Goal: Information Seeking & Learning: Learn about a topic

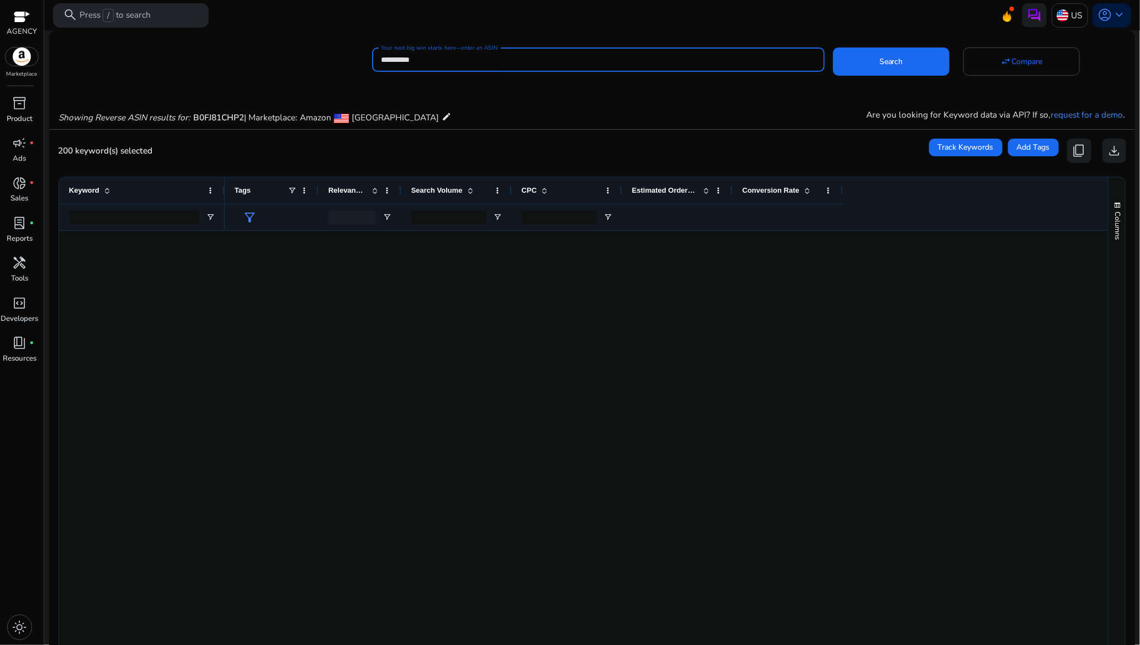
scroll to position [978, 0]
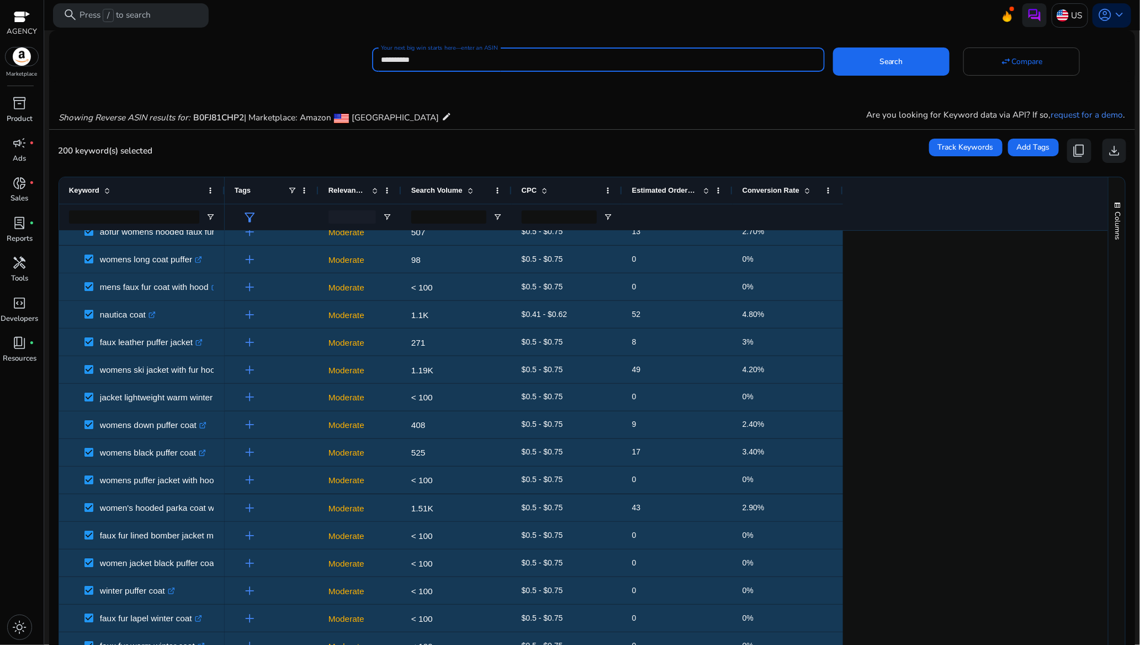
drag, startPoint x: 0, startPoint y: 0, endPoint x: 448, endPoint y: 51, distance: 450.5
click at [448, 51] on div "**********" at bounding box center [598, 59] width 435 height 24
type input "**********"
click at [870, 68] on span at bounding box center [891, 62] width 116 height 26
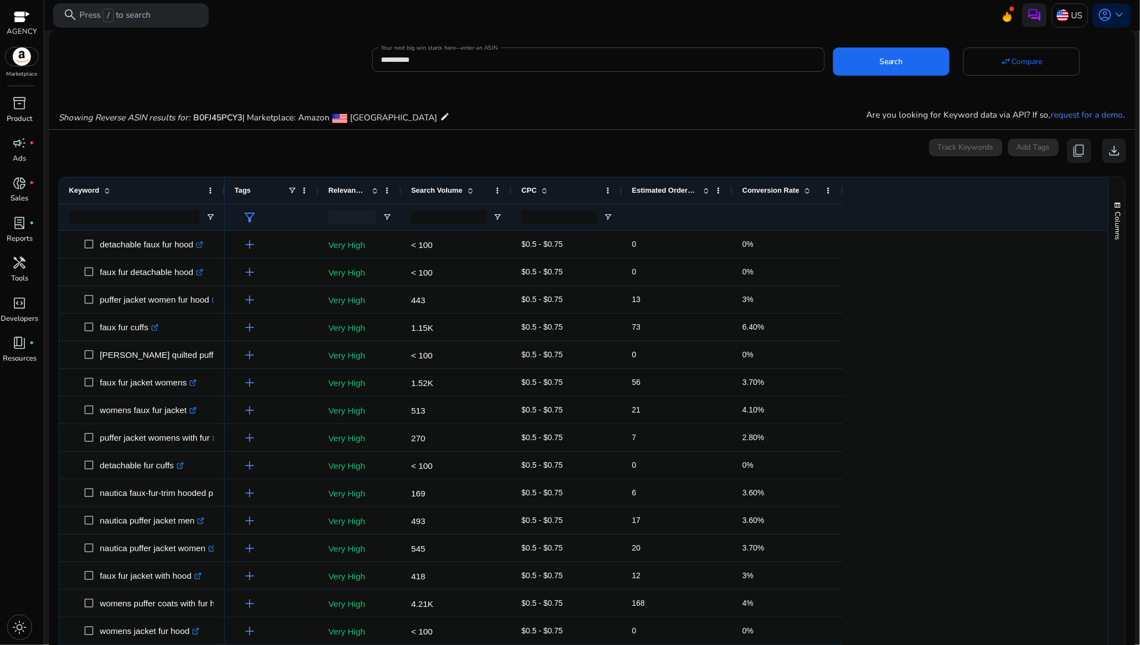
scroll to position [82, 0]
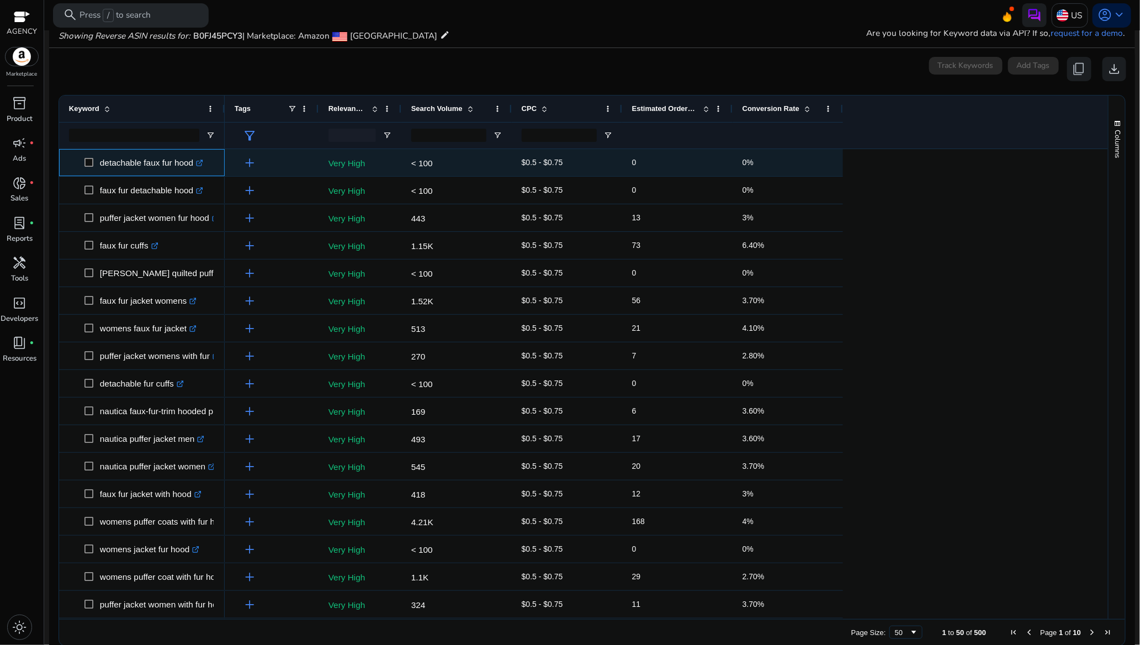
click at [83, 159] on span "detachable faux fur hood .st0{fill:#2c8af8}" at bounding box center [142, 162] width 146 height 23
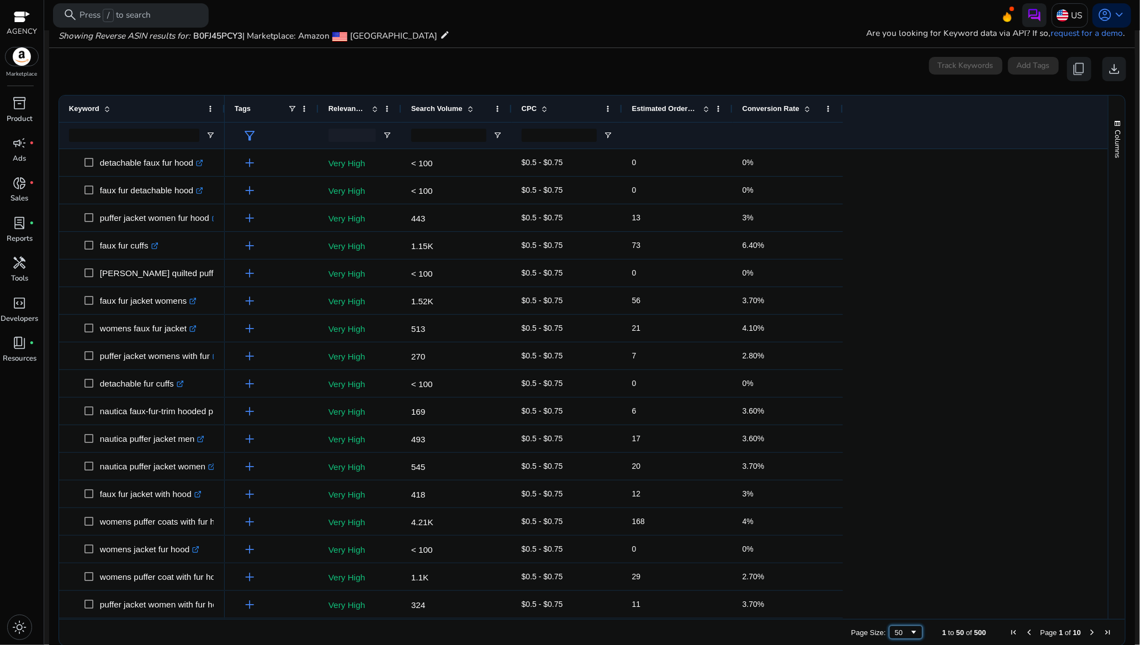
click at [909, 633] on span "Page Size" at bounding box center [913, 631] width 9 height 9
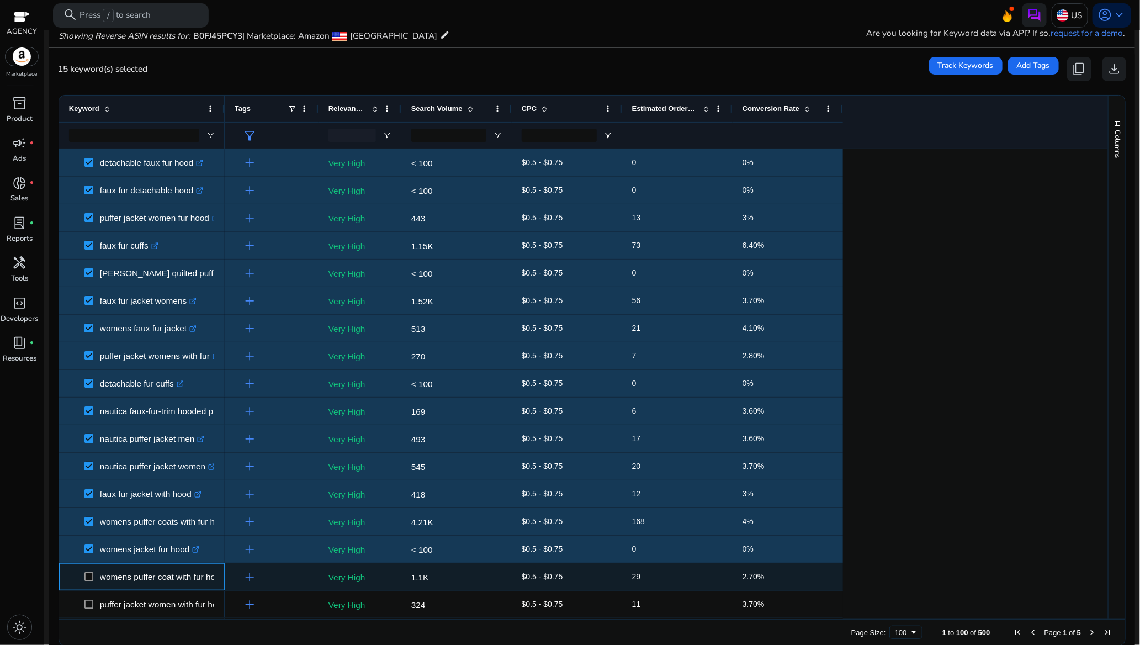
click at [92, 570] on span at bounding box center [91, 576] width 15 height 23
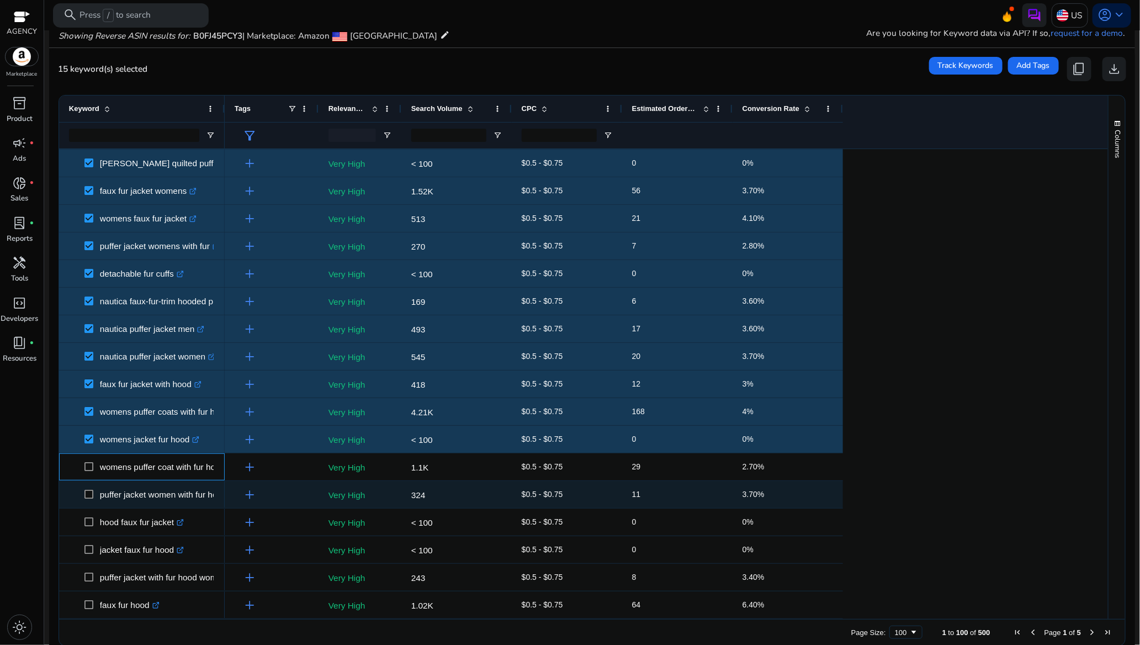
scroll to position [166, 0]
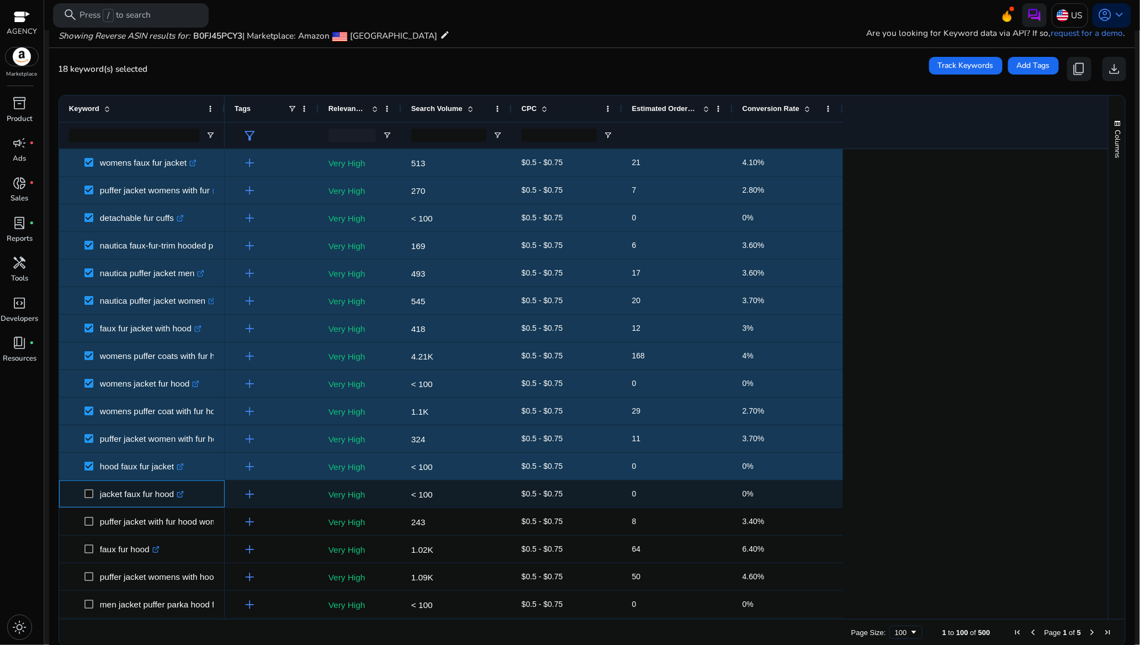
click at [90, 487] on span at bounding box center [91, 493] width 15 height 23
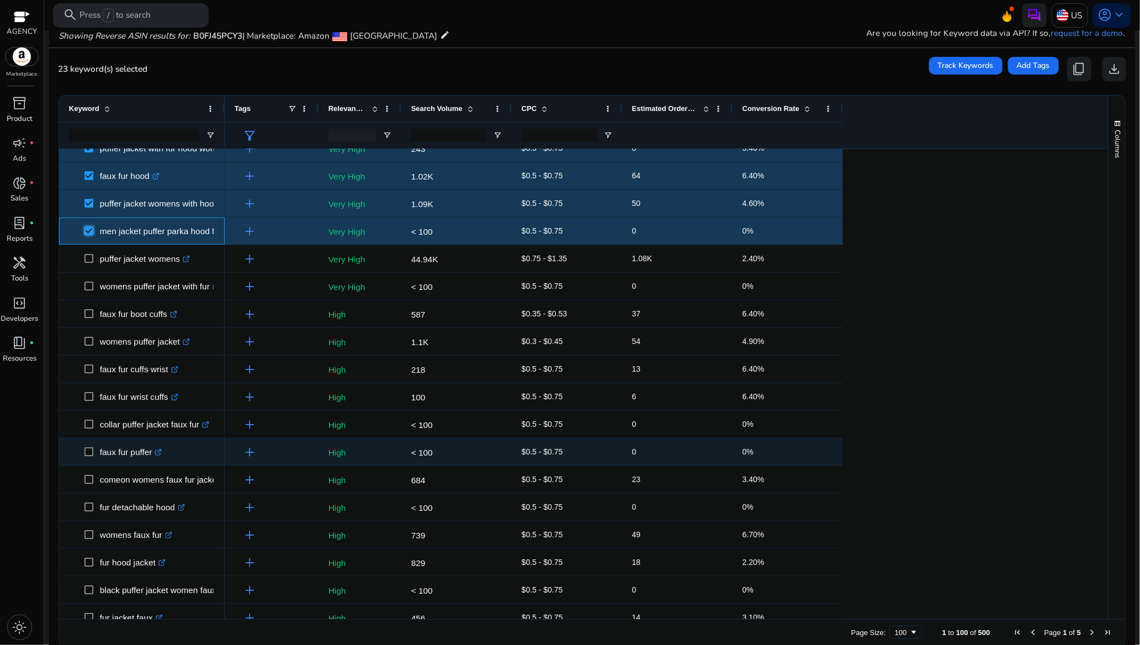
scroll to position [579, 0]
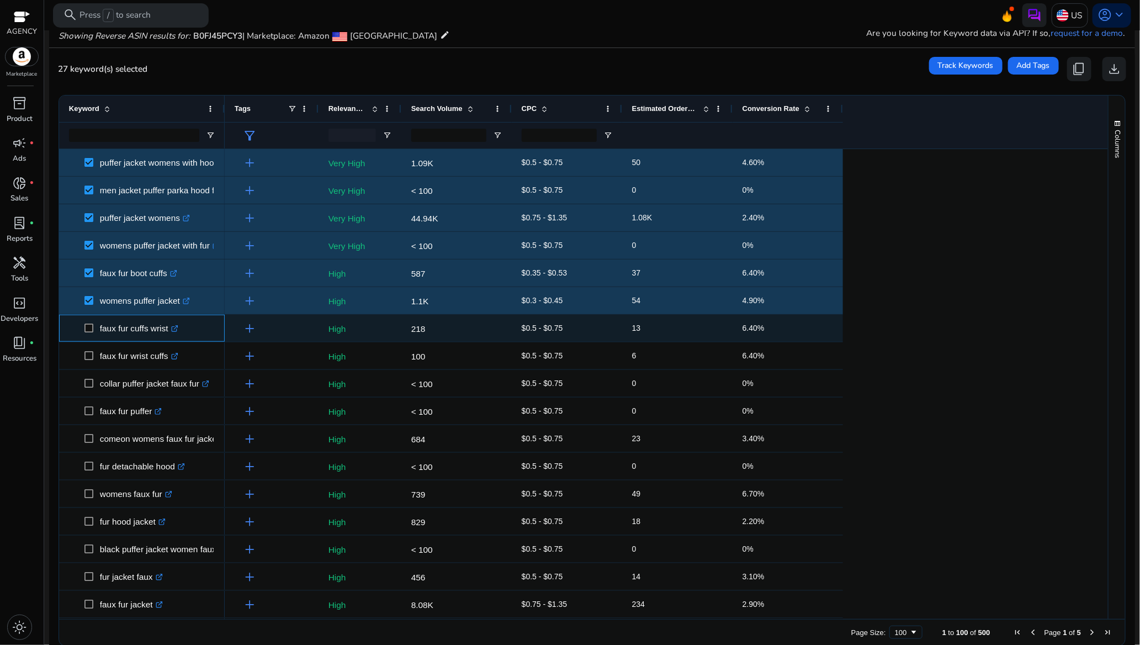
click at [93, 333] on span at bounding box center [91, 328] width 15 height 23
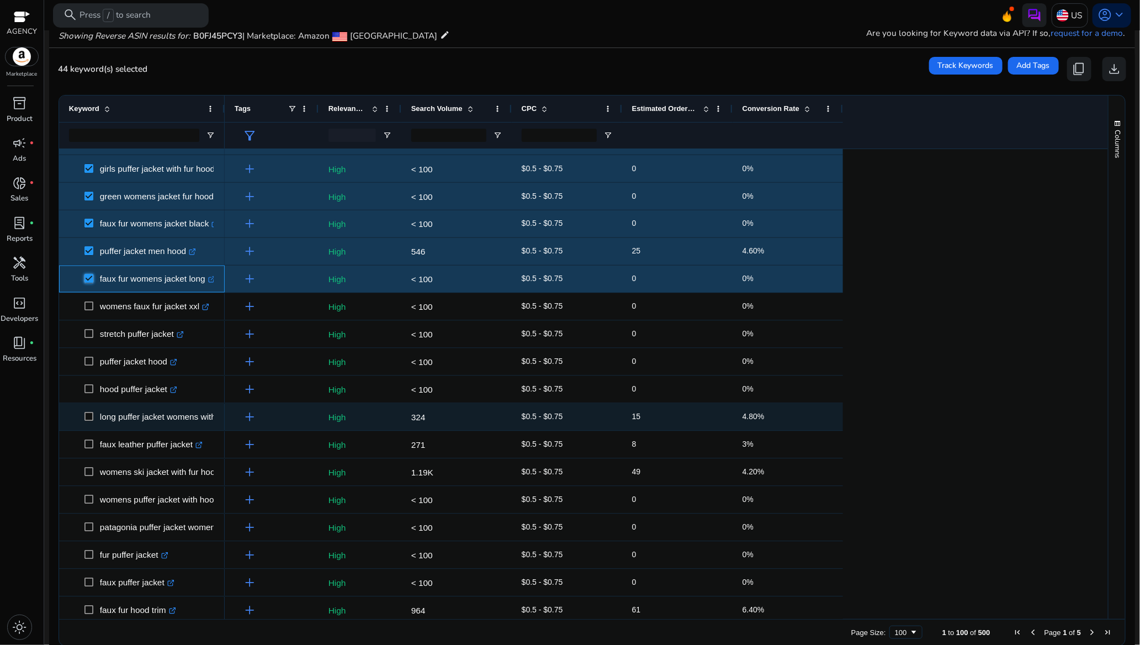
scroll to position [1076, 0]
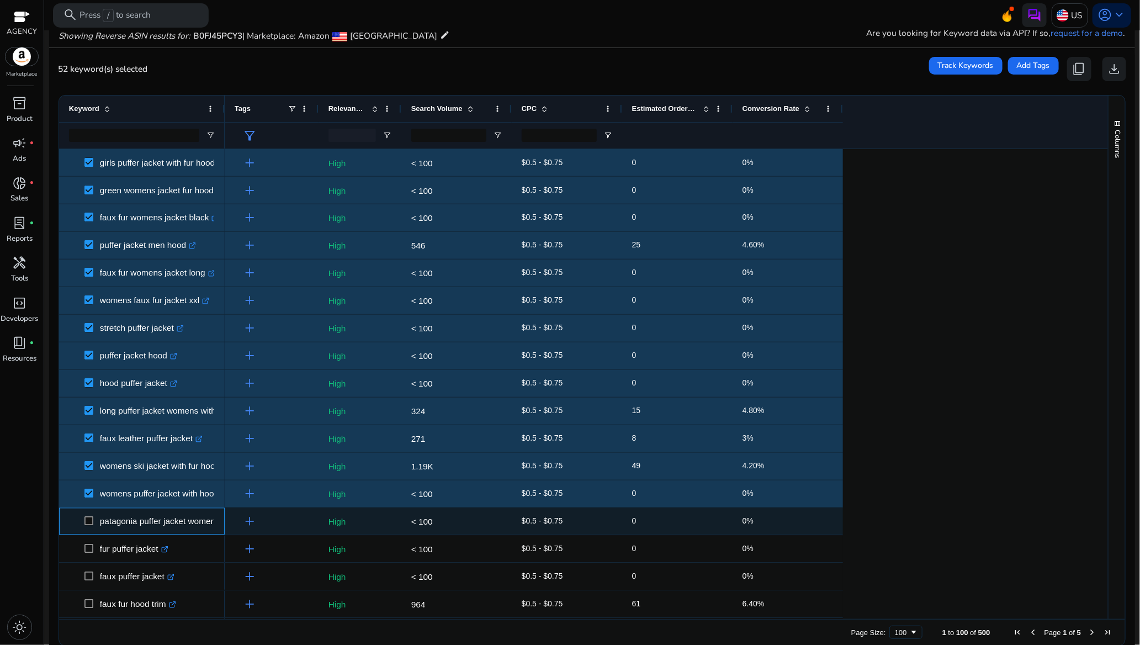
click at [89, 515] on span at bounding box center [91, 521] width 15 height 23
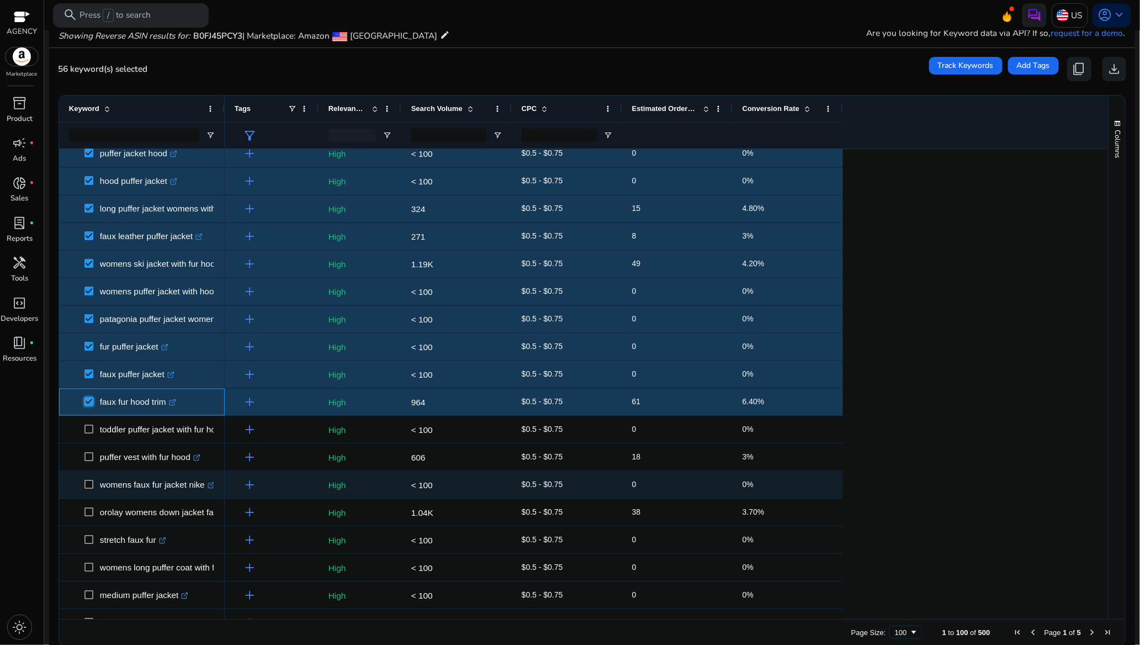
scroll to position [1324, 0]
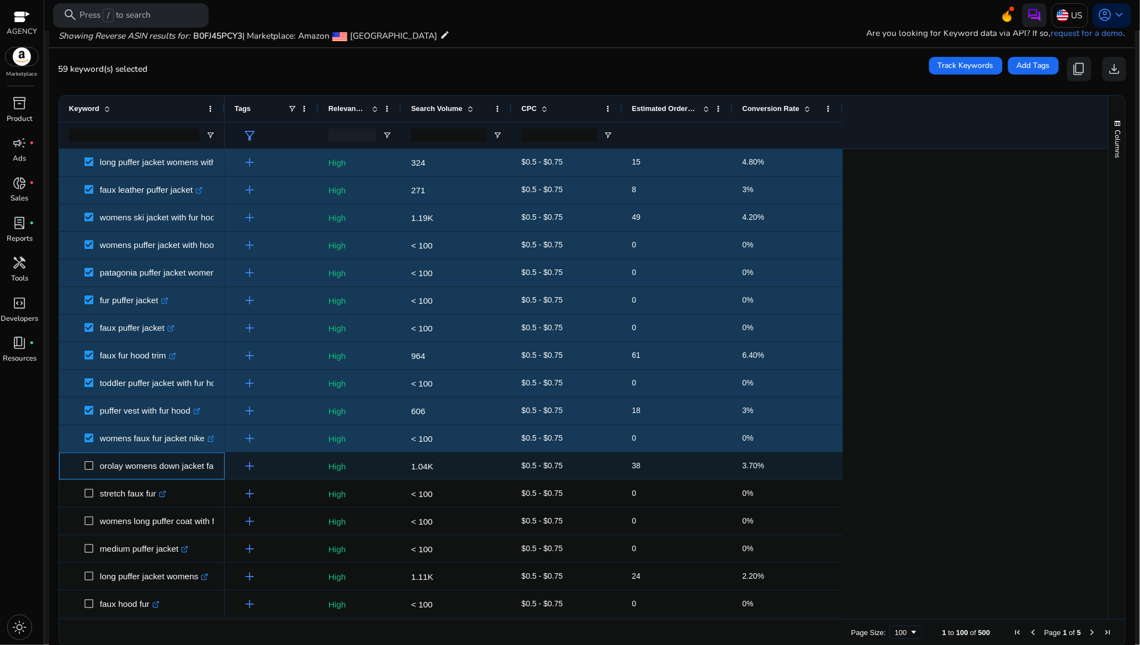
click at [92, 459] on span at bounding box center [91, 466] width 15 height 23
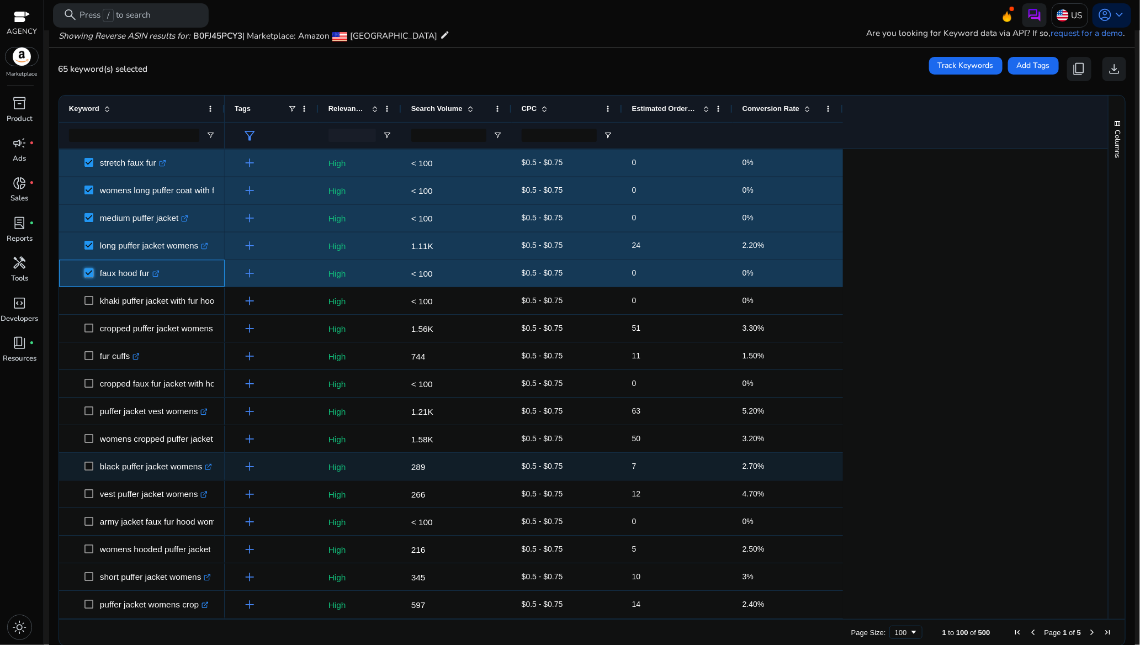
scroll to position [0, 0]
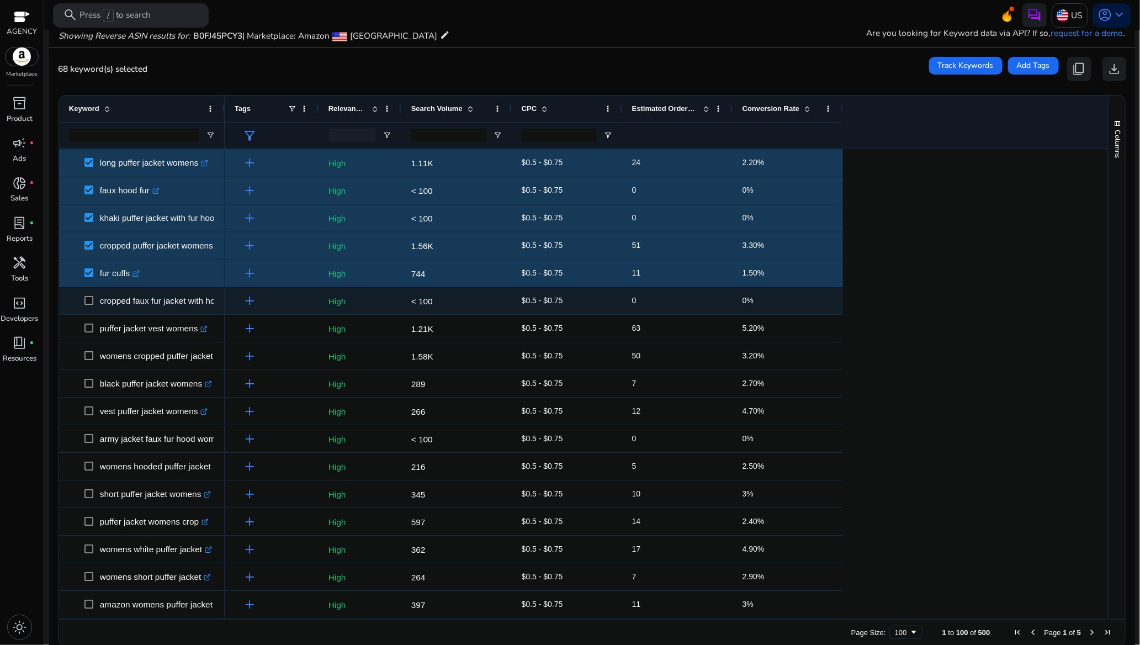
click at [87, 308] on span at bounding box center [91, 300] width 15 height 23
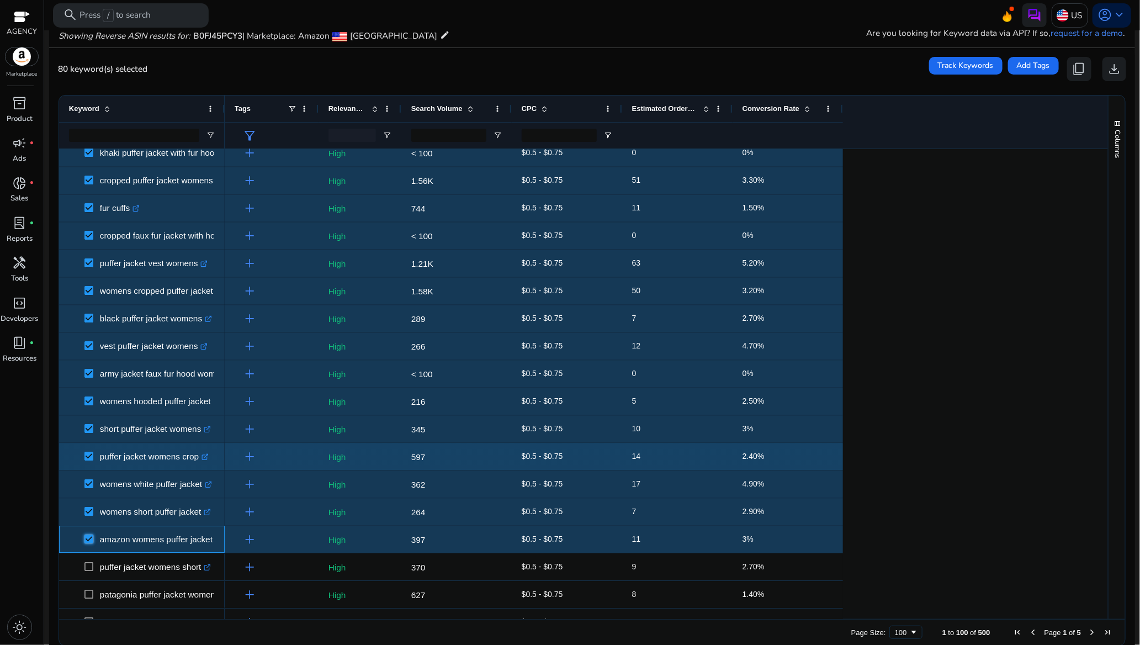
scroll to position [2069, 0]
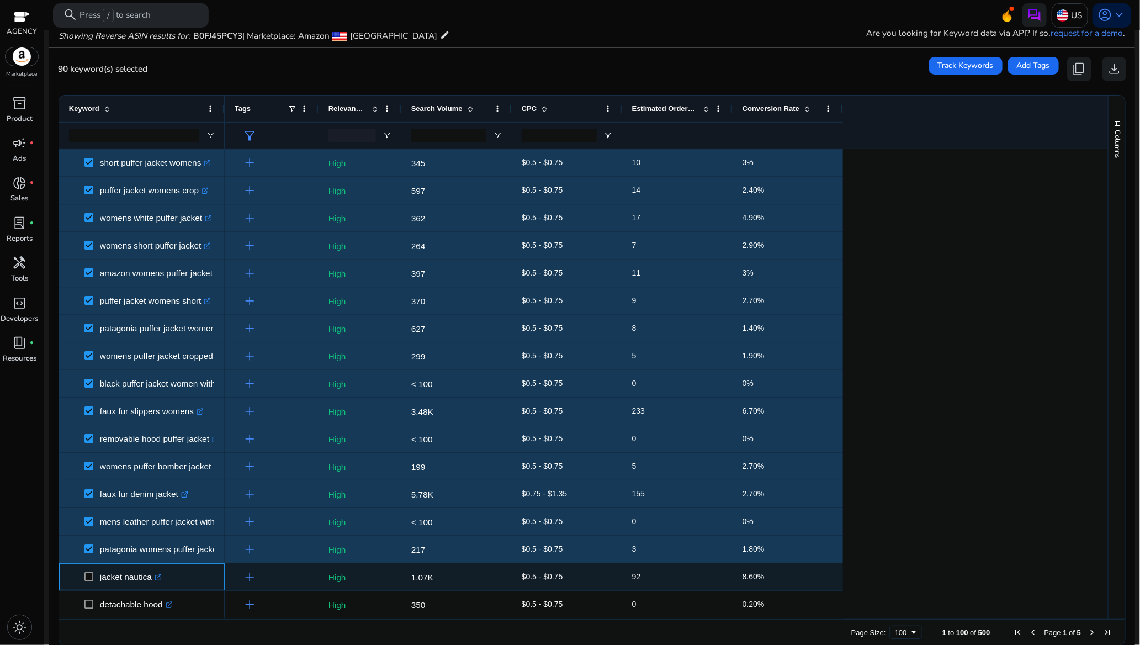
click at [91, 570] on span at bounding box center [91, 576] width 15 height 23
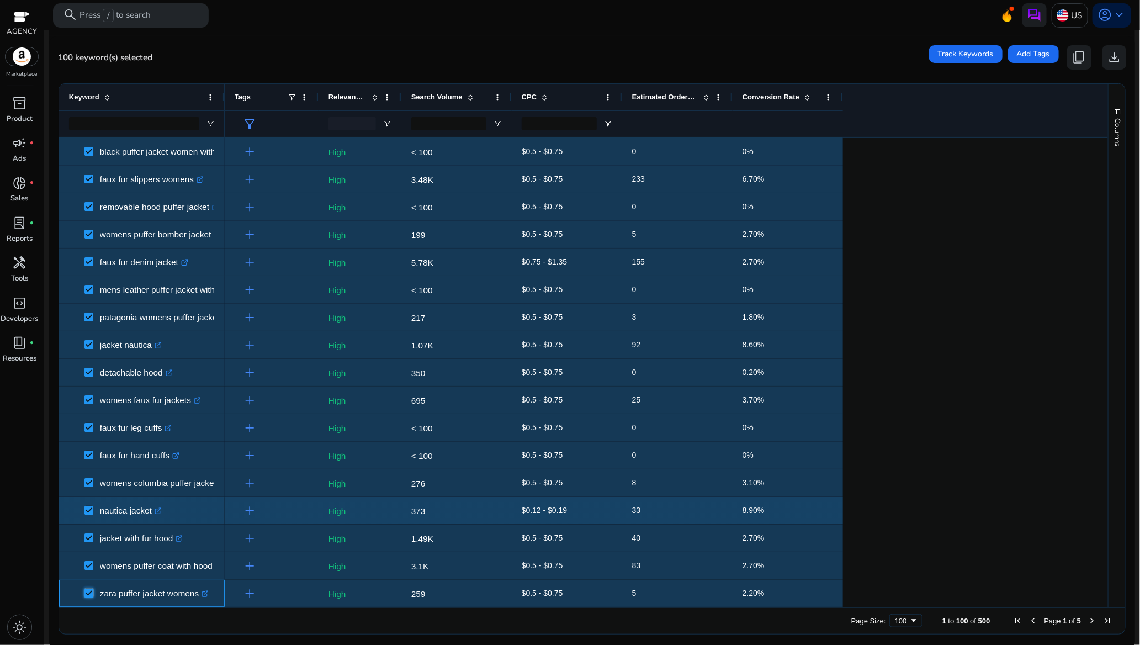
scroll to position [97, 0]
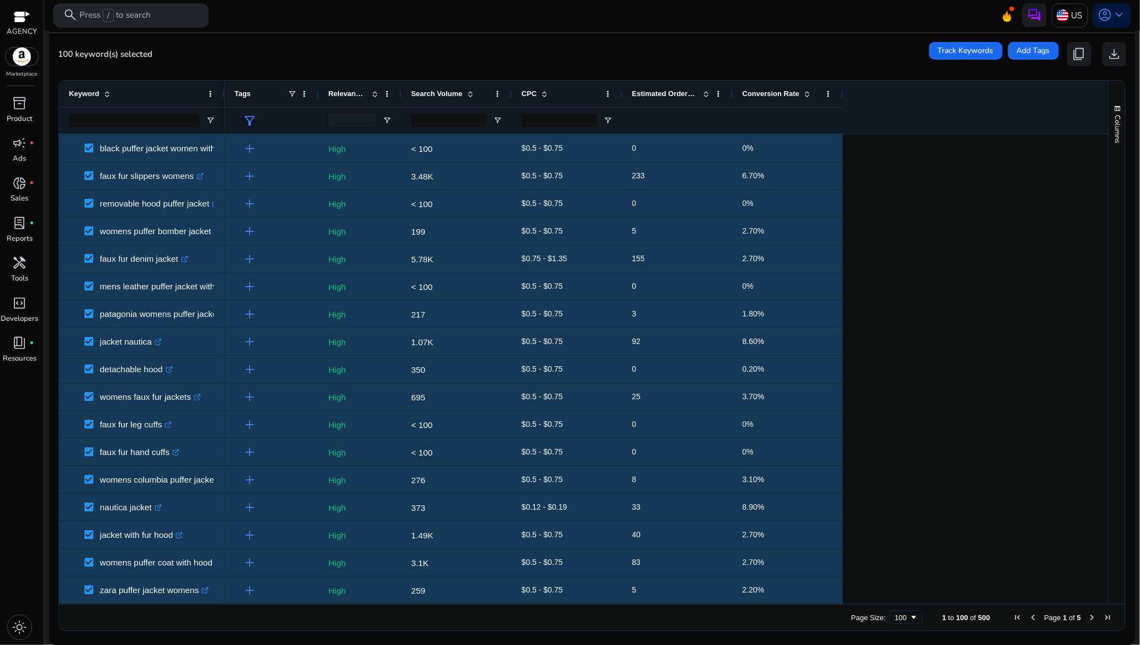
click at [1087, 616] on span "Next Page" at bounding box center [1091, 617] width 9 height 9
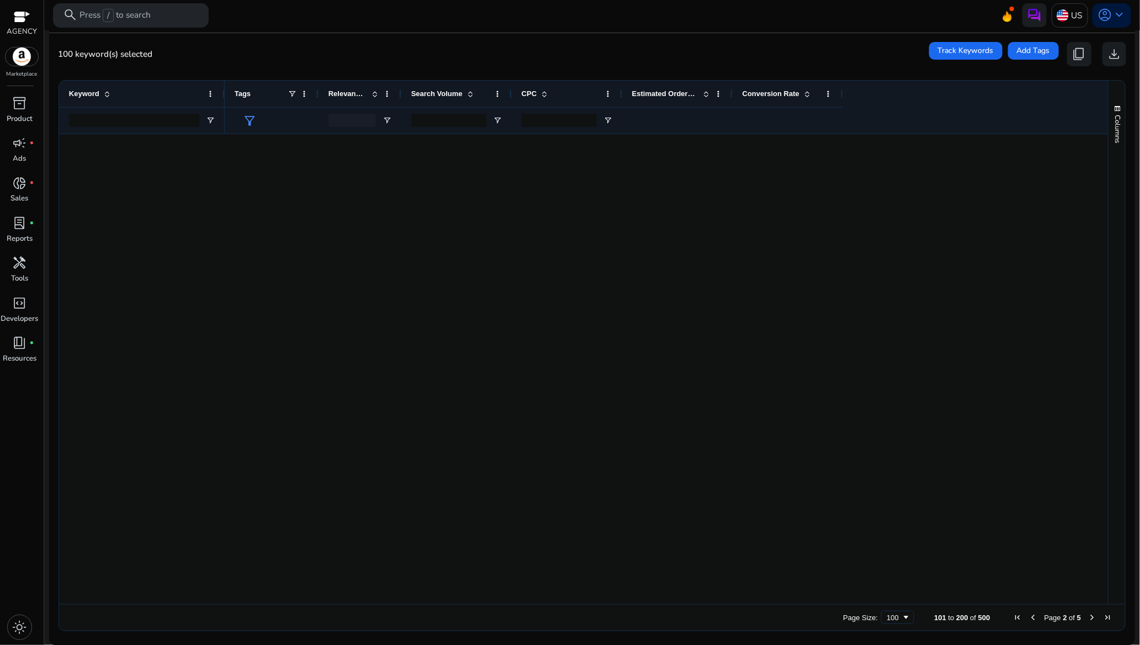
scroll to position [0, 0]
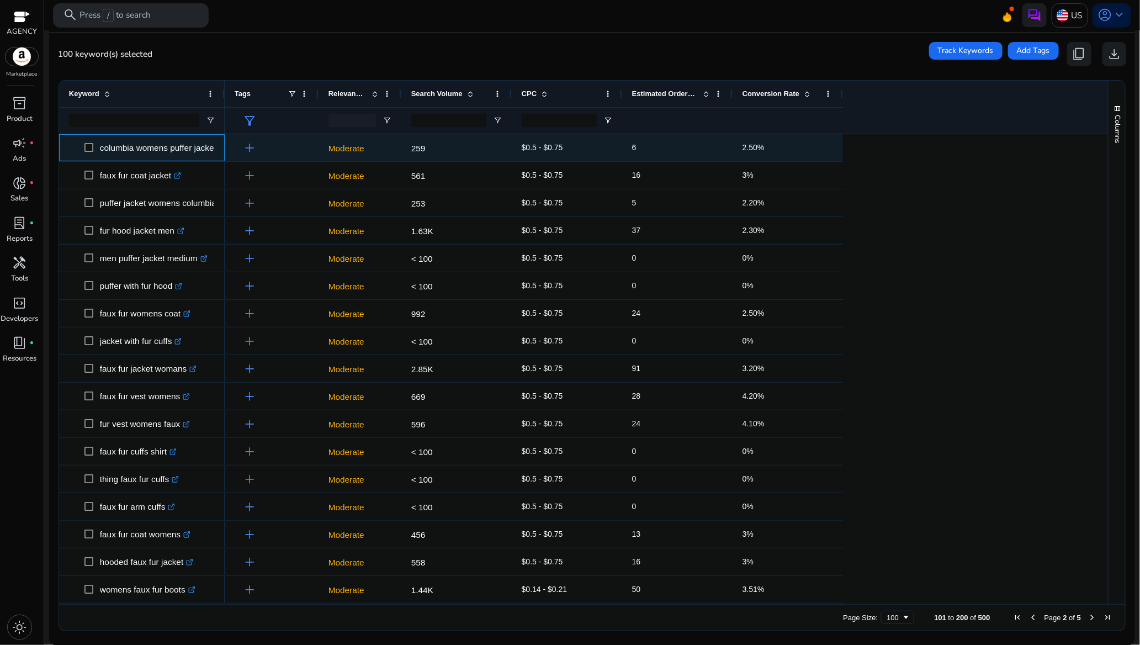
click at [91, 141] on span at bounding box center [91, 147] width 15 height 23
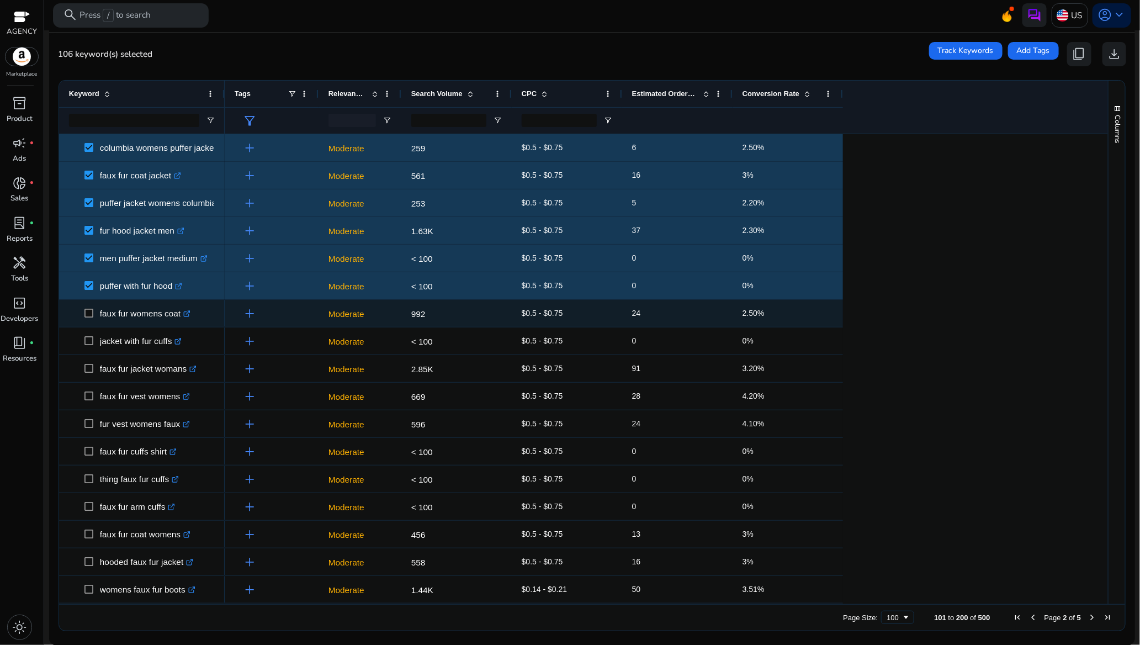
click at [87, 307] on span at bounding box center [91, 313] width 15 height 23
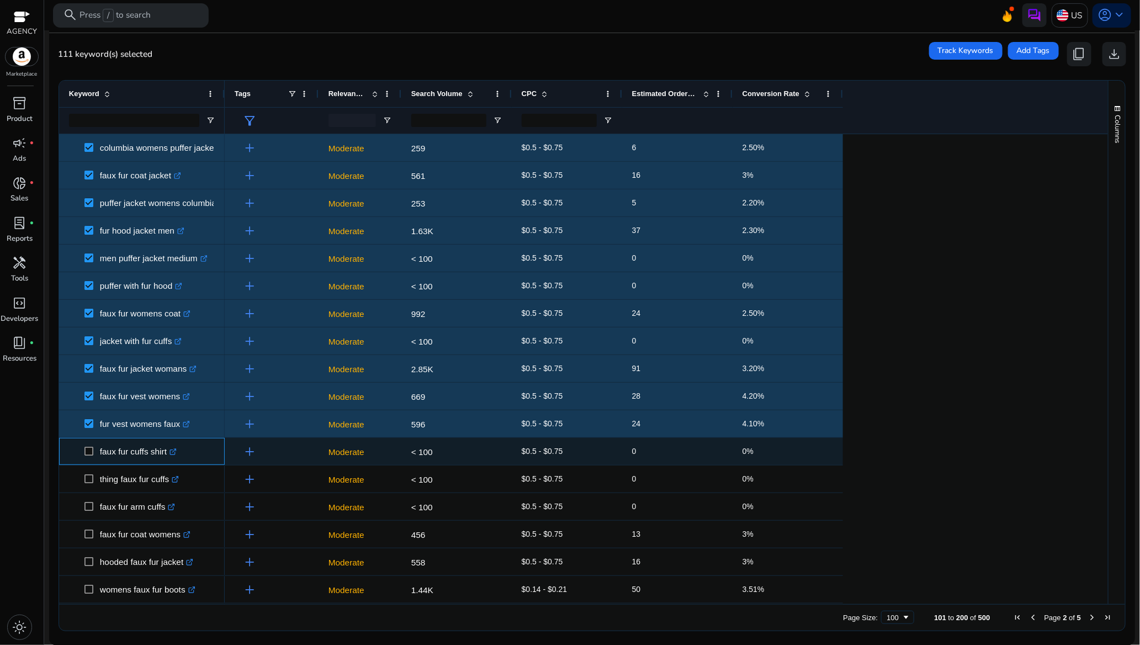
click at [90, 456] on span at bounding box center [91, 451] width 15 height 23
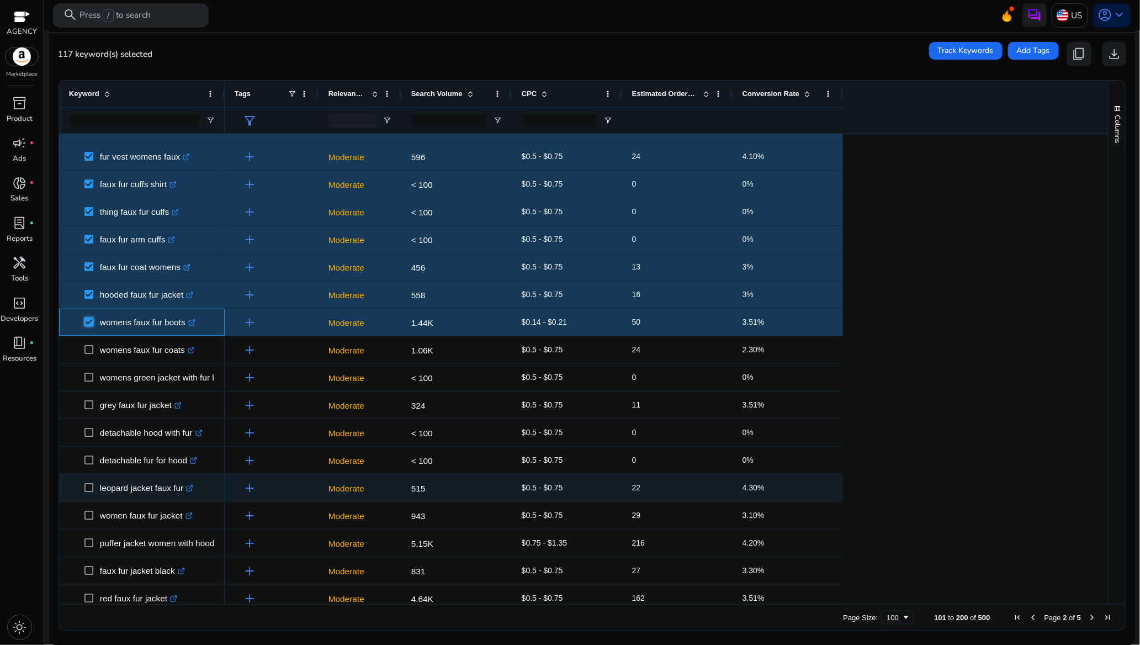
scroll to position [414, 0]
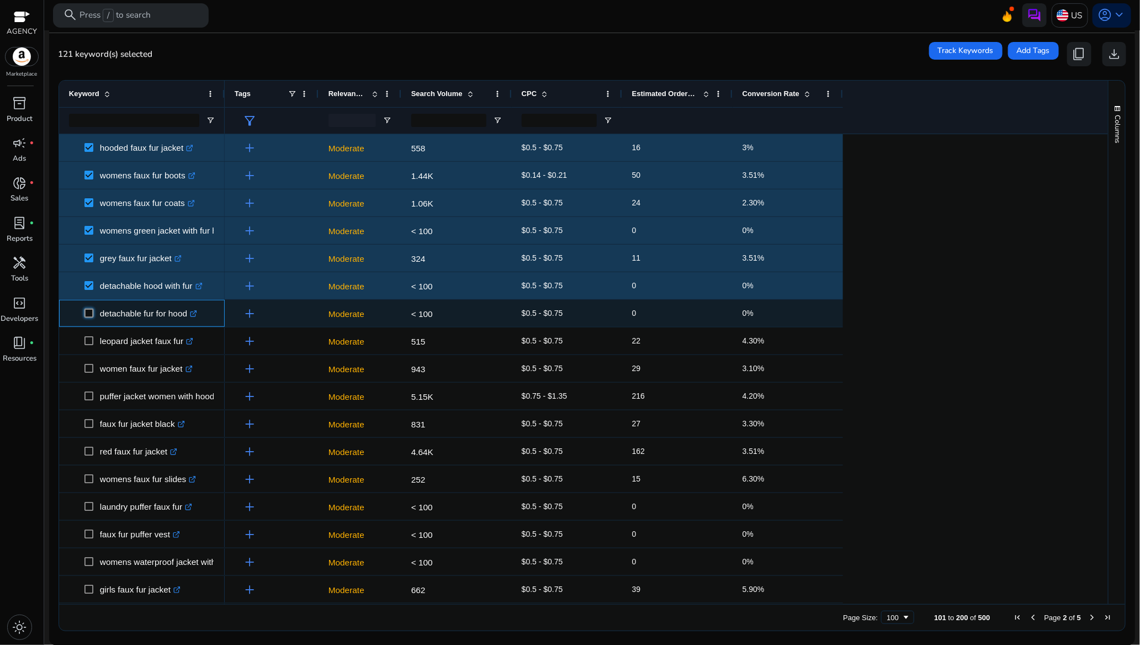
click at [92, 318] on span at bounding box center [91, 313] width 15 height 23
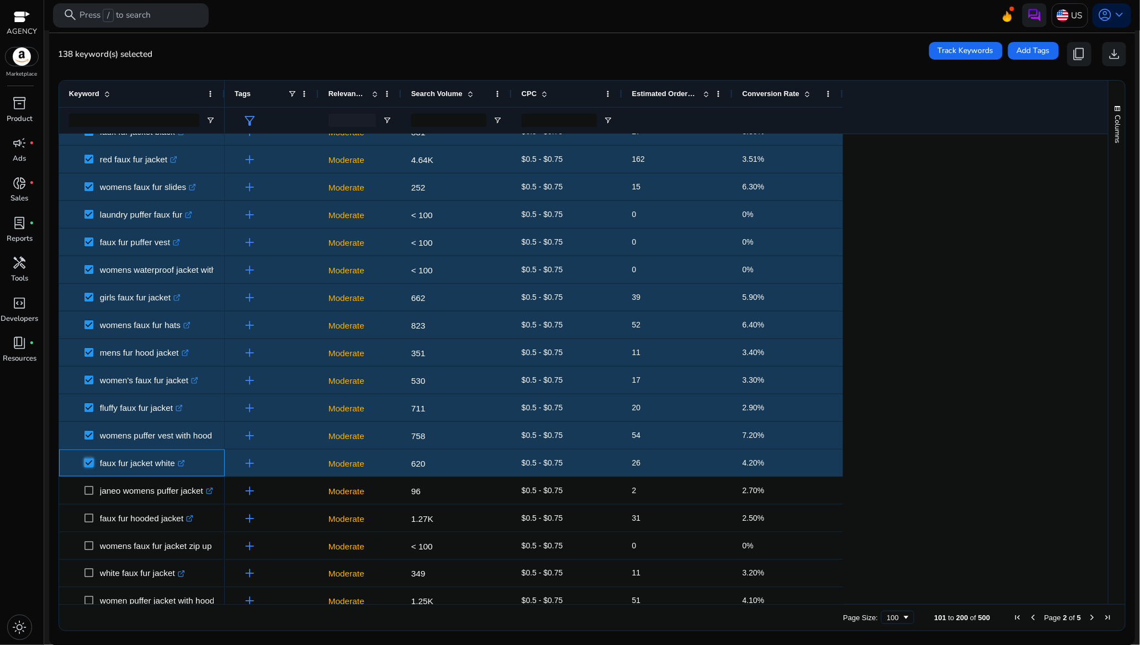
scroll to position [911, 0]
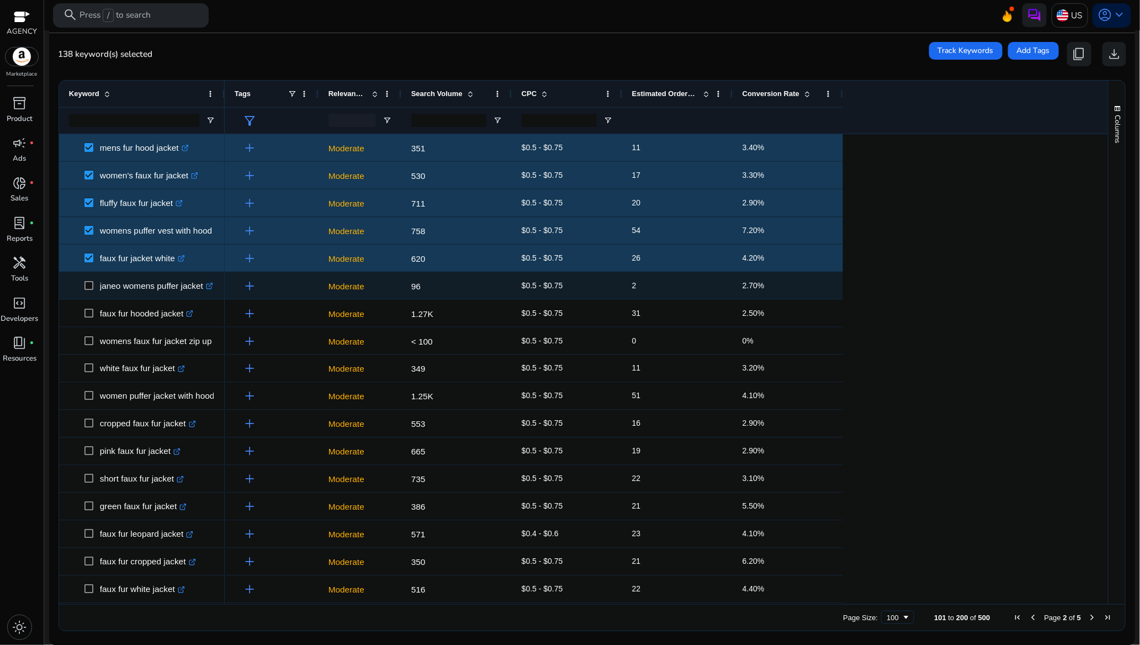
click at [90, 290] on span at bounding box center [91, 285] width 15 height 23
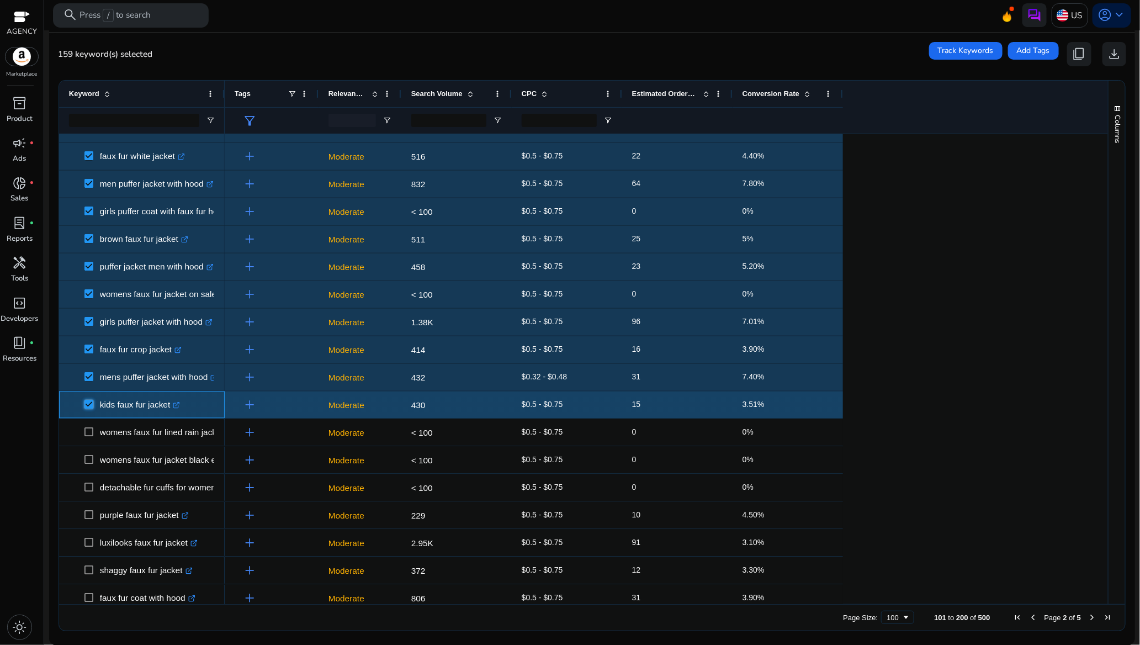
scroll to position [1490, 0]
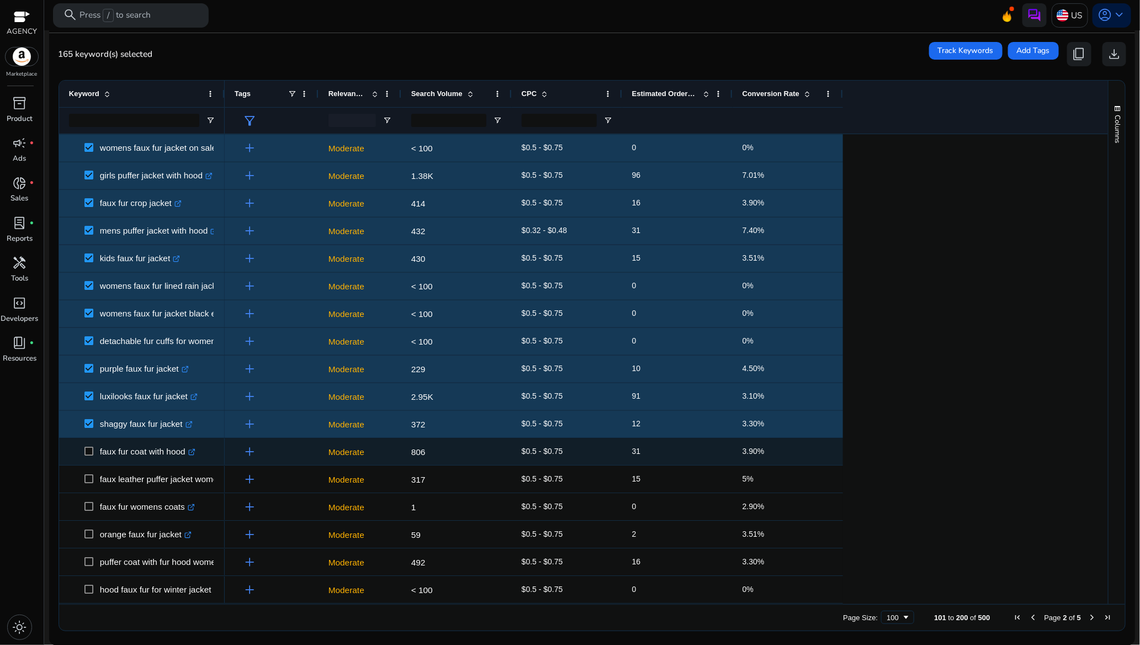
click at [90, 456] on span at bounding box center [91, 451] width 15 height 23
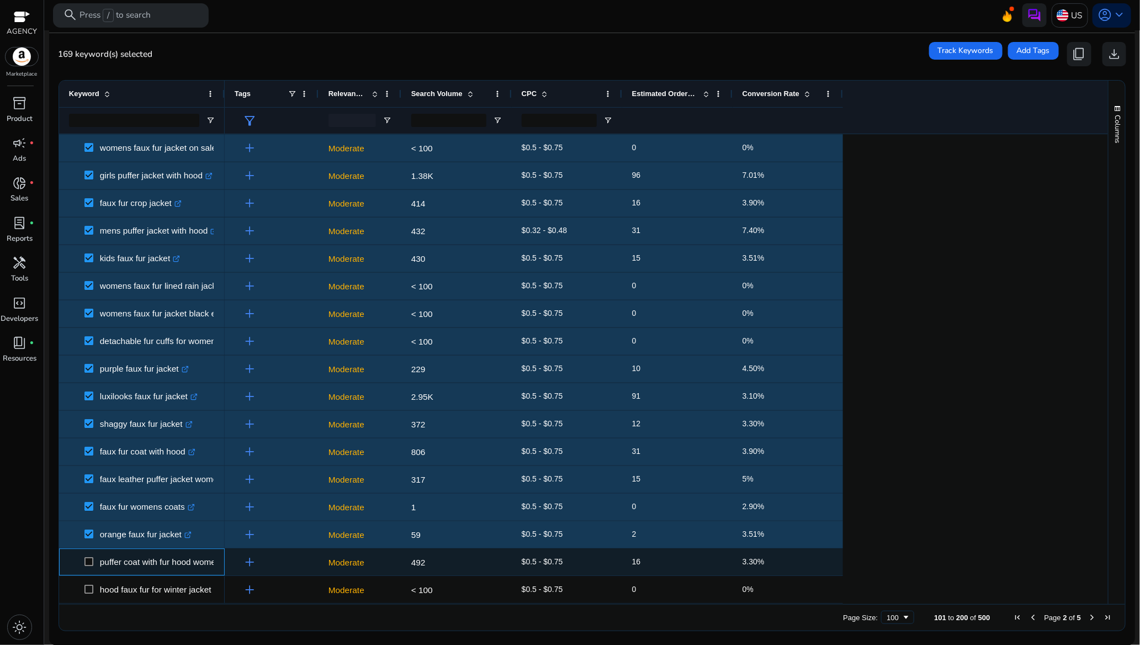
click at [88, 566] on span at bounding box center [91, 561] width 15 height 23
click at [95, 565] on span at bounding box center [91, 561] width 15 height 23
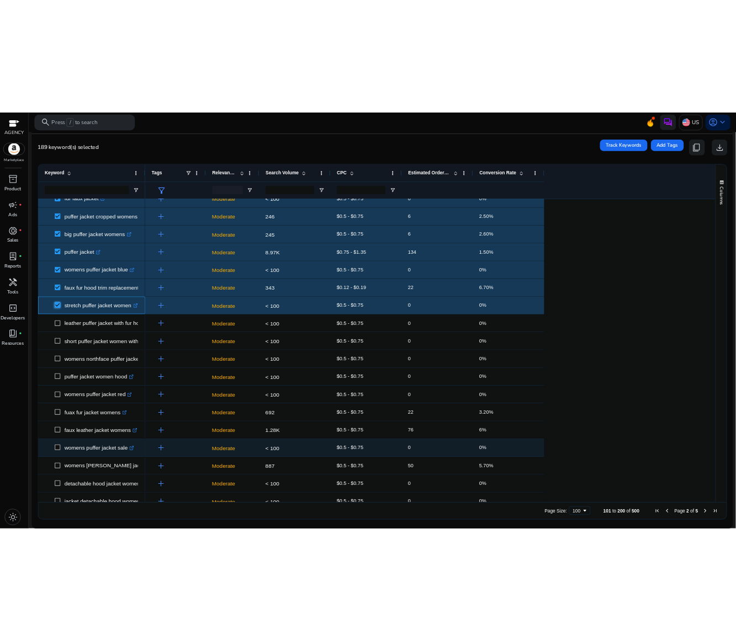
scroll to position [2290, 0]
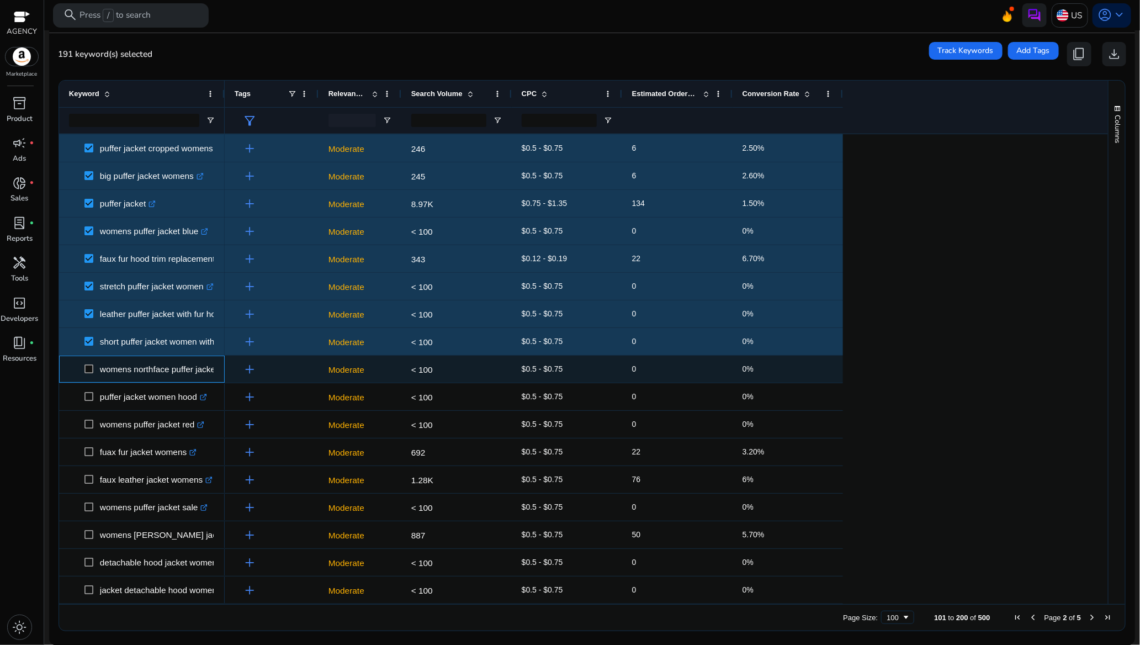
click at [88, 363] on span at bounding box center [91, 369] width 15 height 23
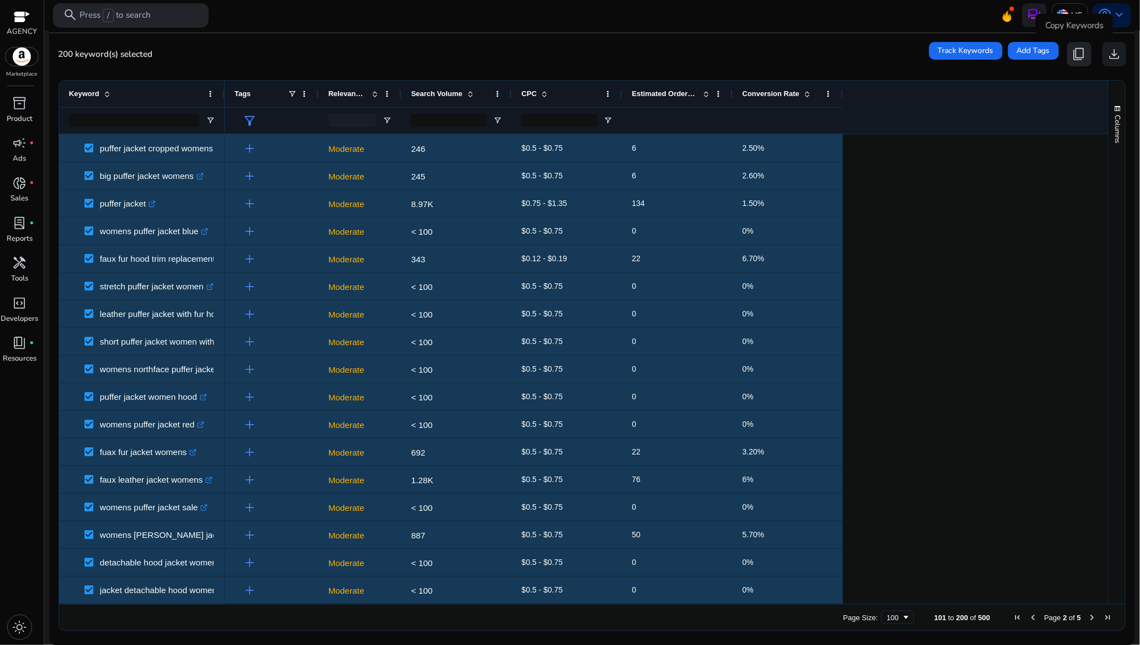
click at [1078, 60] on span "content_copy" at bounding box center [1079, 54] width 14 height 14
click at [1076, 60] on span "content_copy" at bounding box center [1079, 54] width 14 height 14
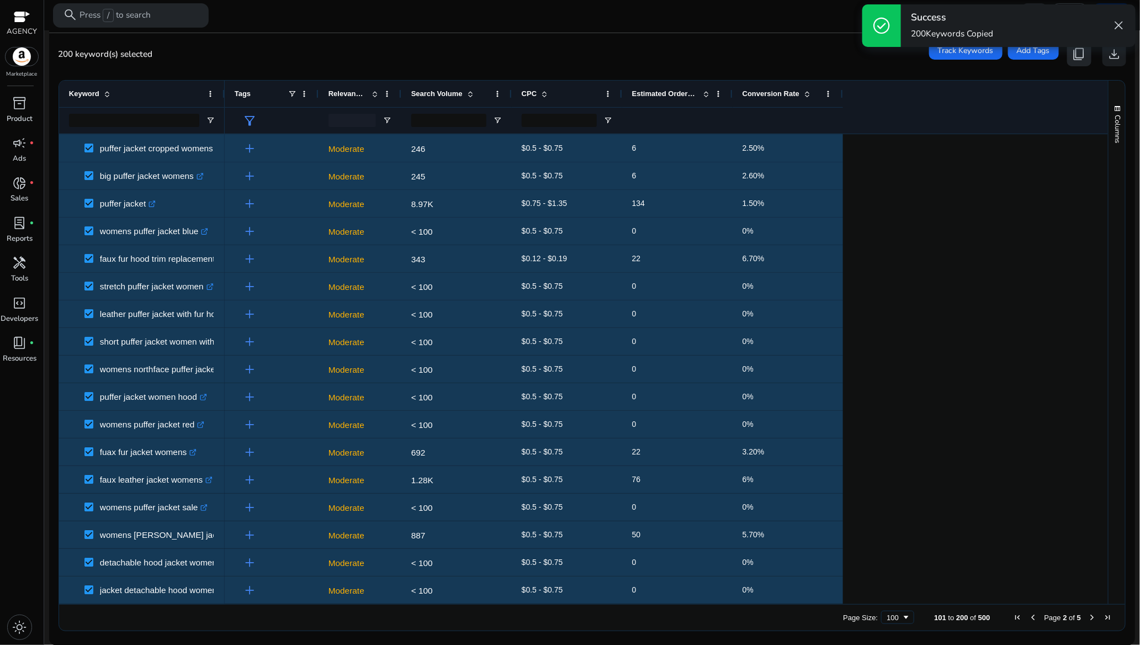
click at [1076, 60] on span "content_copy" at bounding box center [1079, 54] width 14 height 14
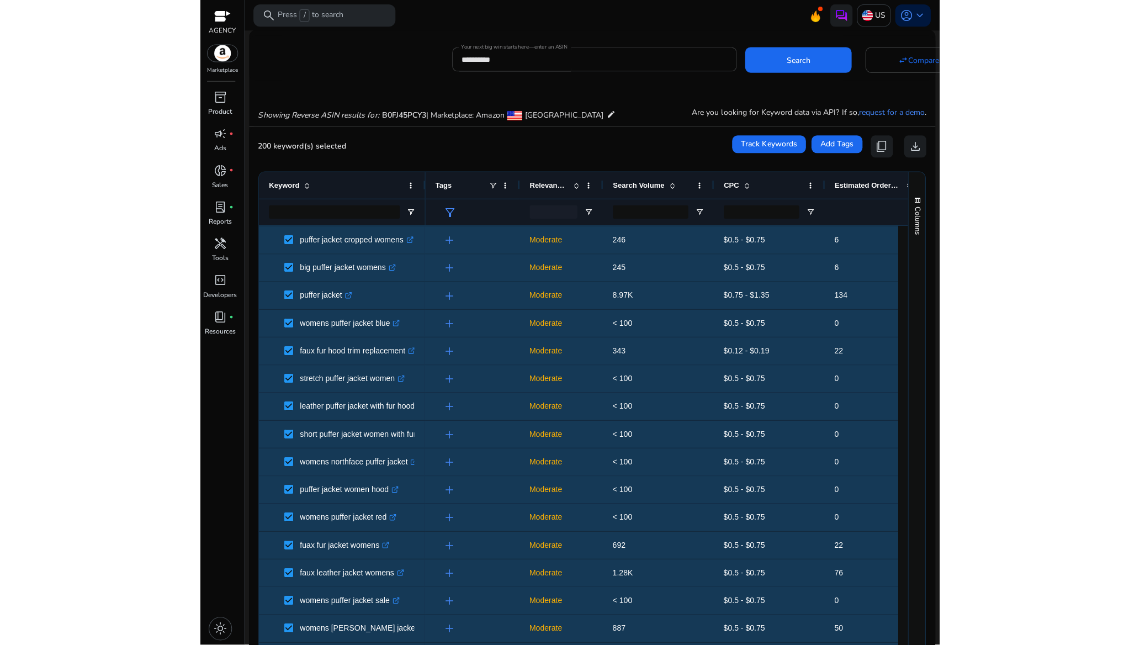
scroll to position [0, 0]
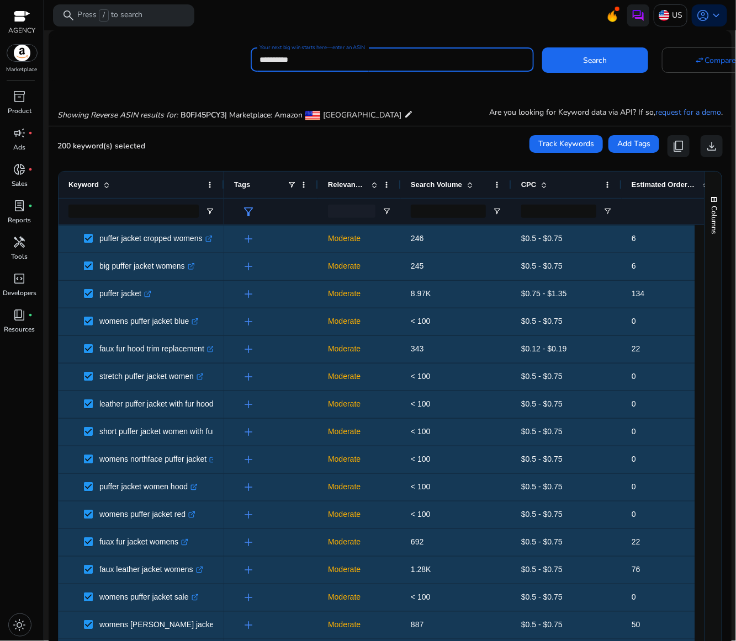
drag, startPoint x: 315, startPoint y: 58, endPoint x: 253, endPoint y: 56, distance: 61.3
click at [253, 56] on div "**********" at bounding box center [392, 59] width 283 height 24
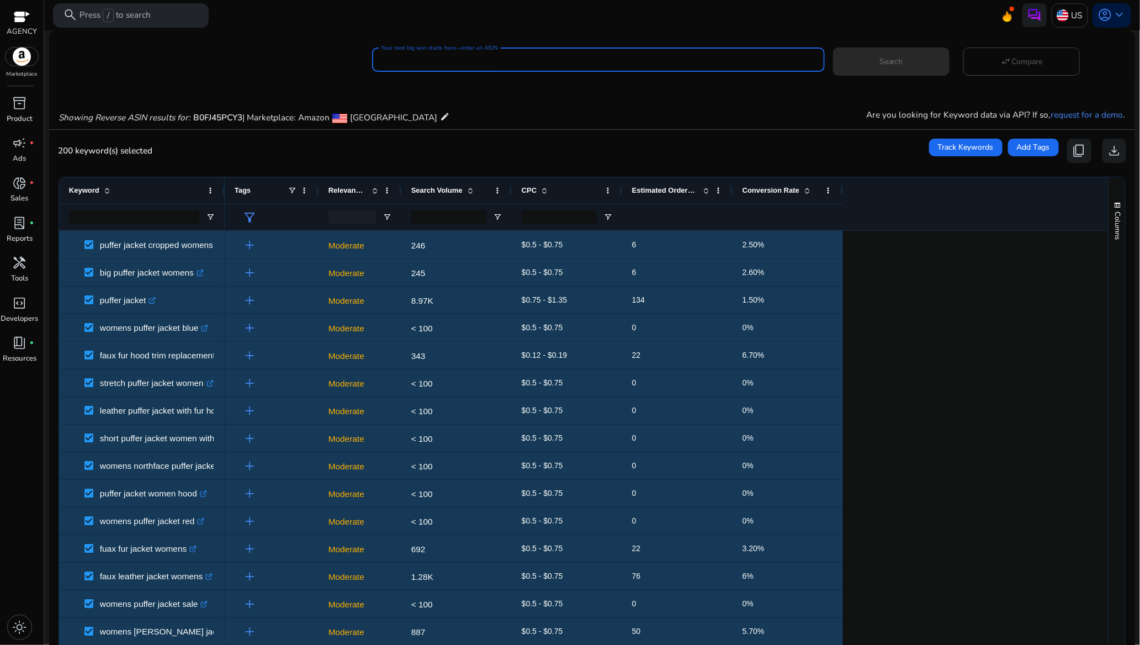
paste input "**********"
type input "**********"
click at [870, 66] on span at bounding box center [891, 62] width 116 height 26
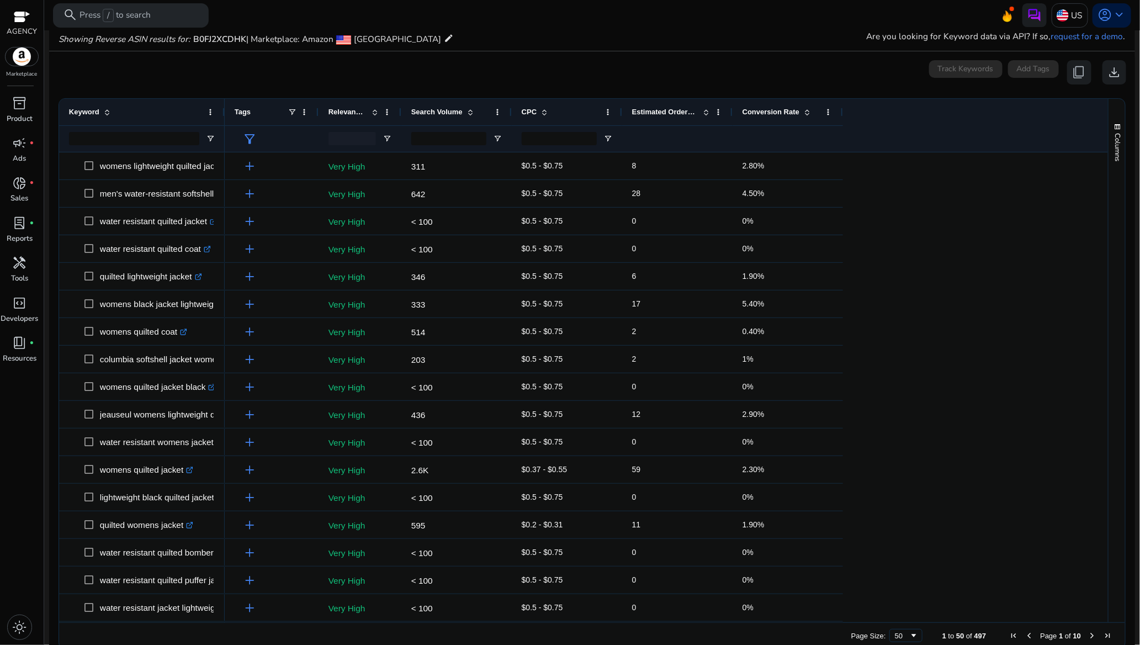
scroll to position [82, 0]
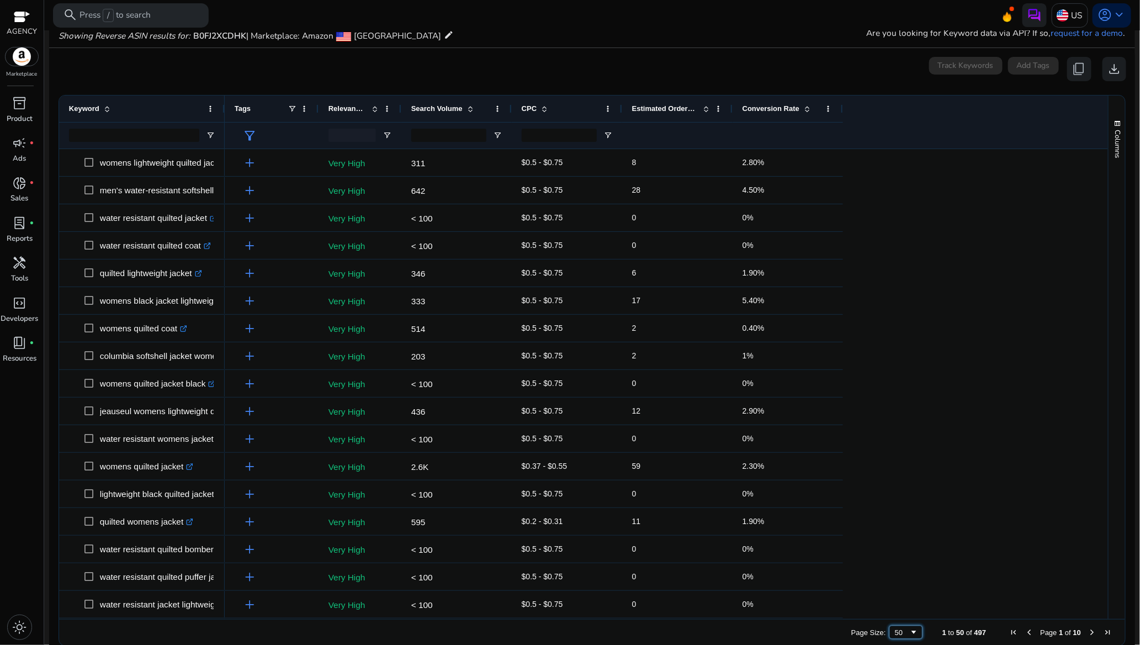
click at [909, 635] on span "Page Size" at bounding box center [913, 631] width 9 height 9
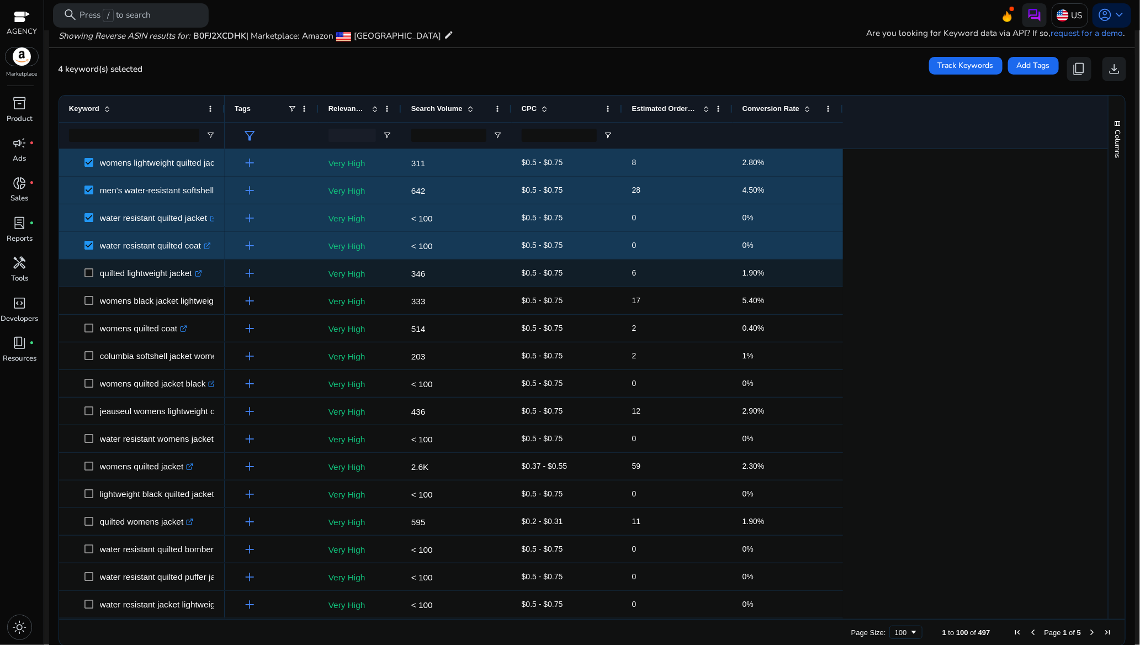
click at [87, 268] on span at bounding box center [91, 273] width 15 height 23
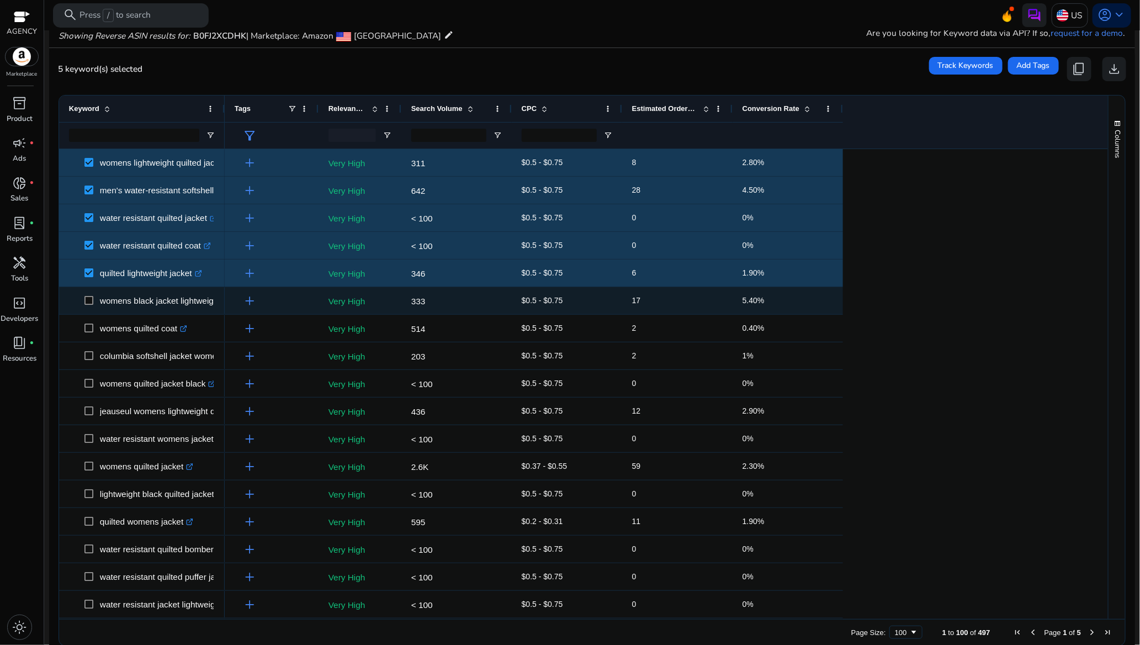
click at [92, 305] on span at bounding box center [91, 300] width 15 height 23
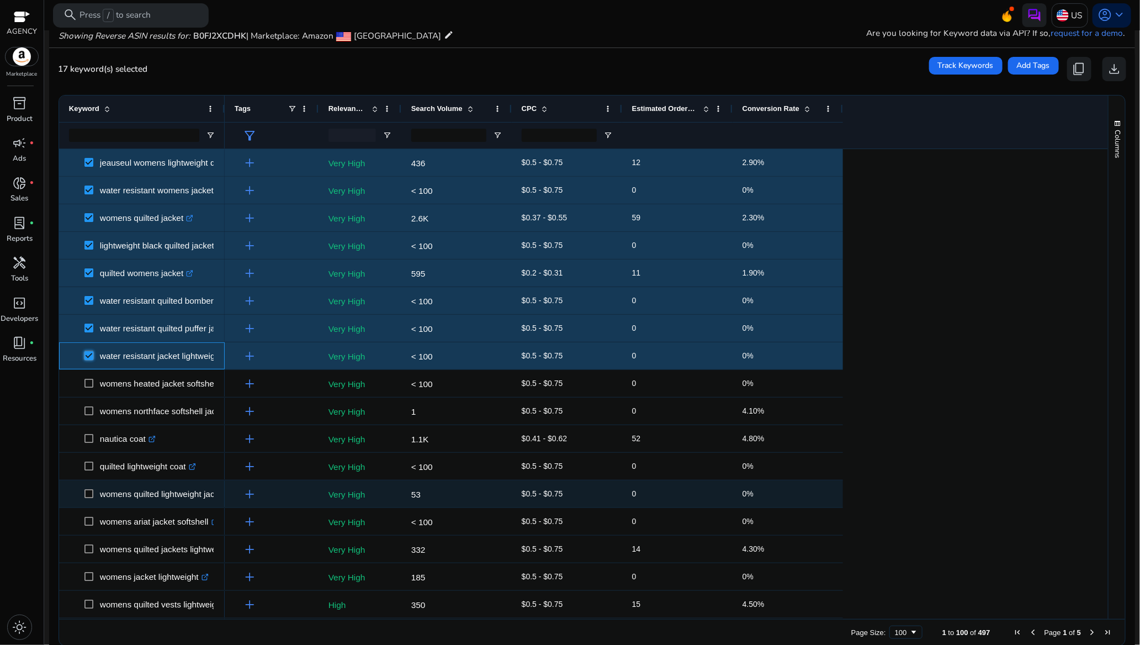
scroll to position [331, 0]
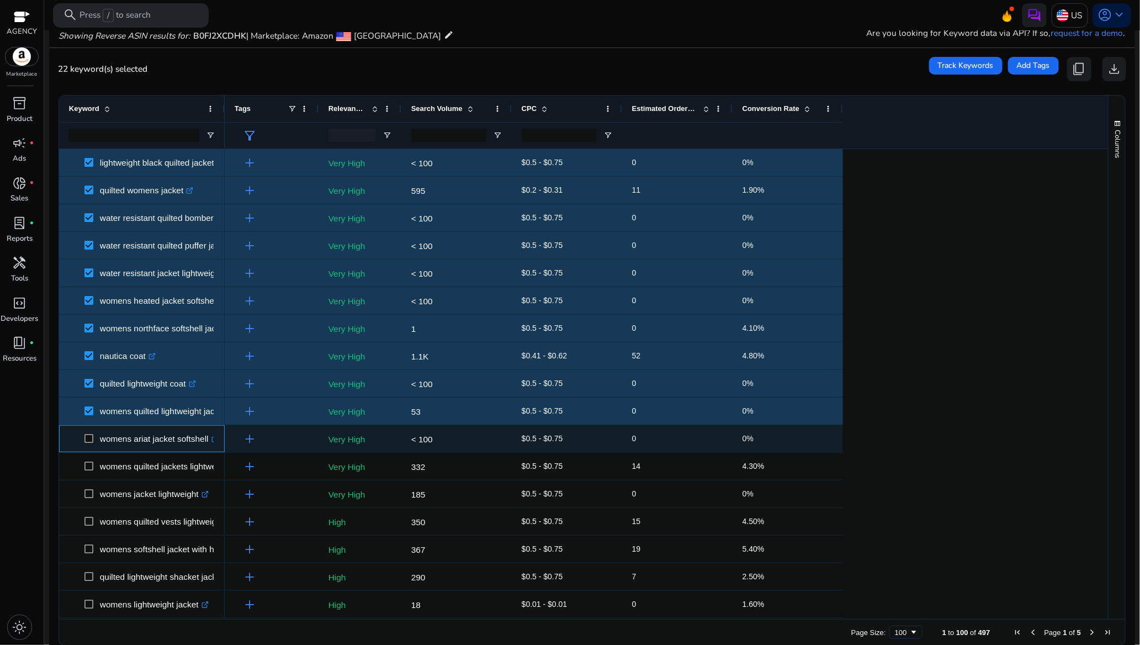
drag, startPoint x: 89, startPoint y: 432, endPoint x: 93, endPoint y: 446, distance: 14.2
click at [90, 432] on span at bounding box center [91, 438] width 15 height 23
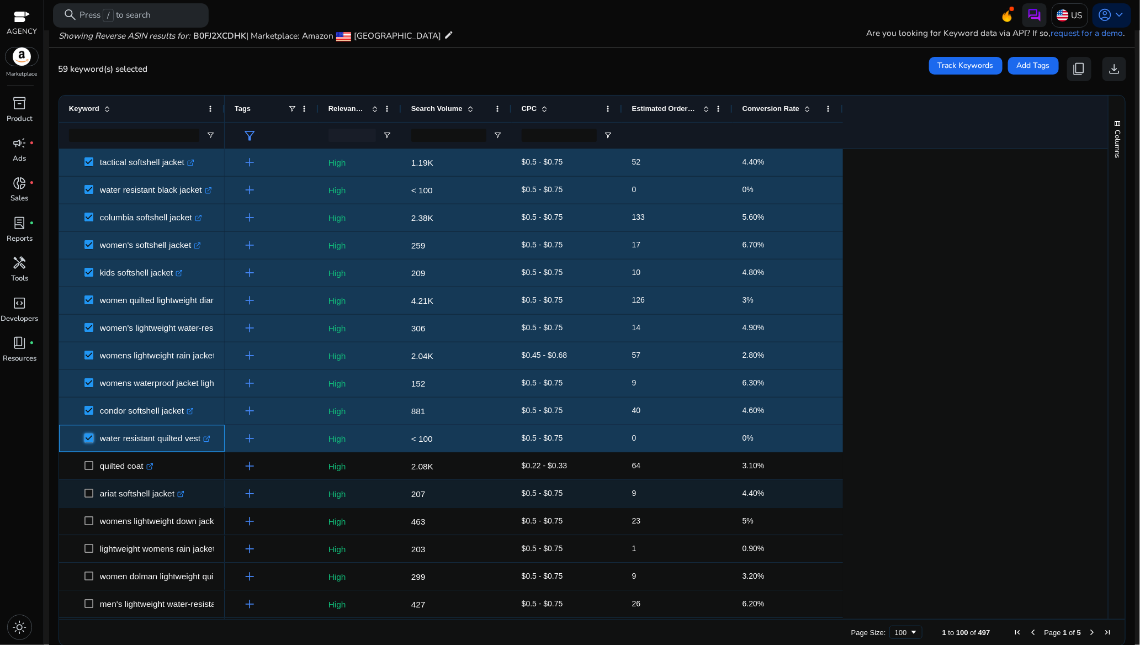
scroll to position [1389, 0]
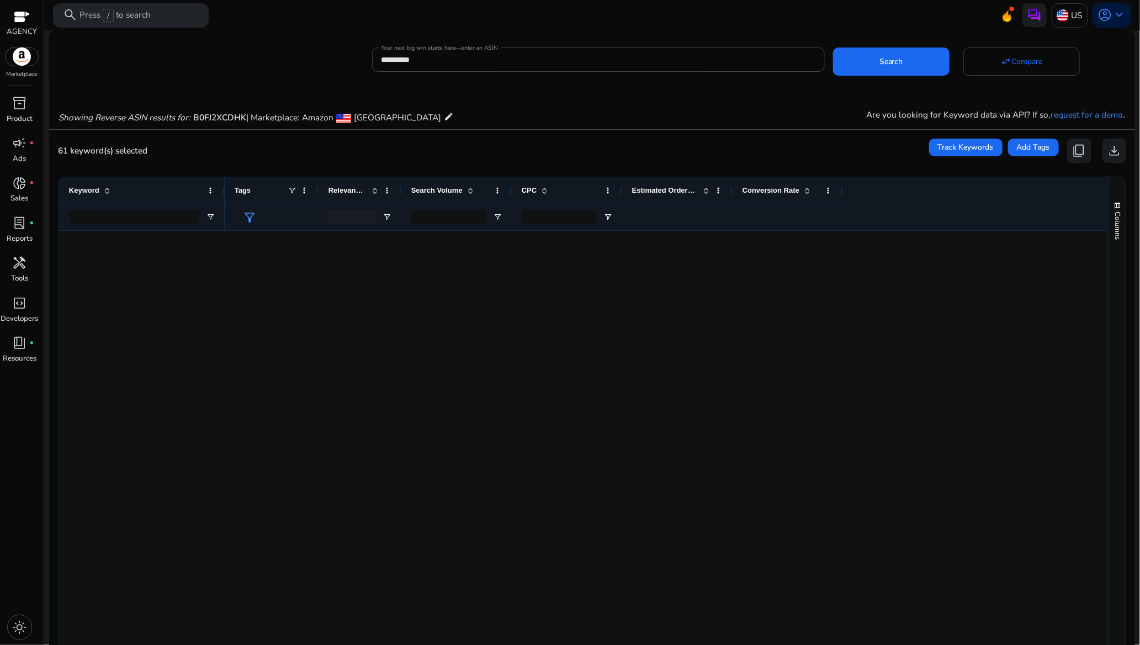
scroll to position [1490, 0]
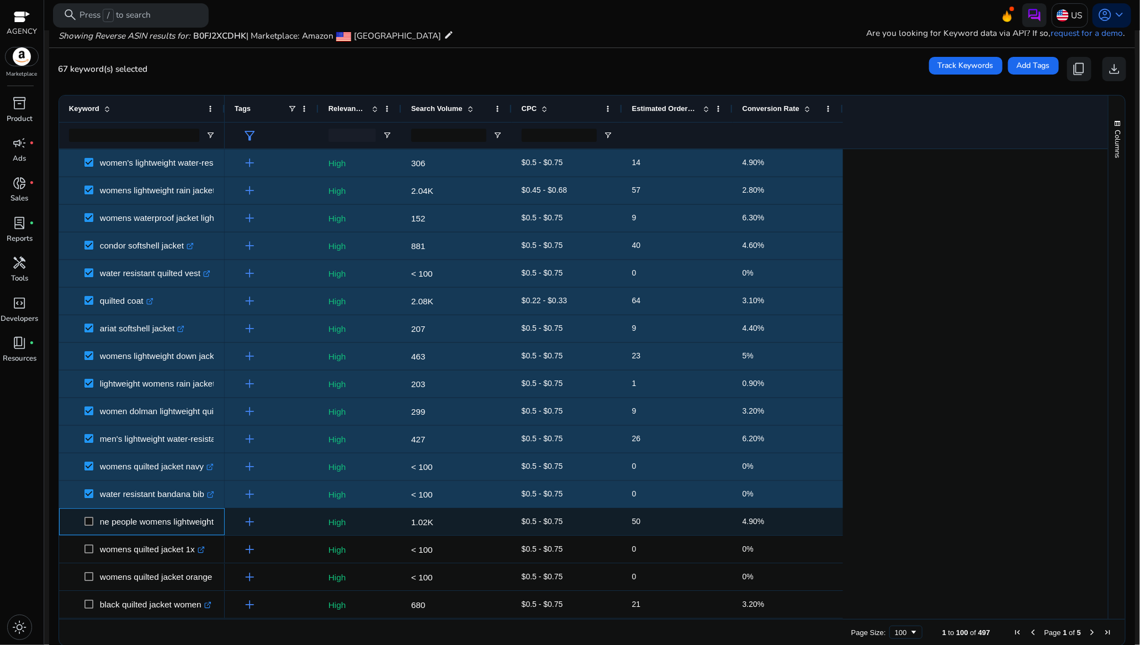
click at [87, 515] on span at bounding box center [91, 521] width 15 height 23
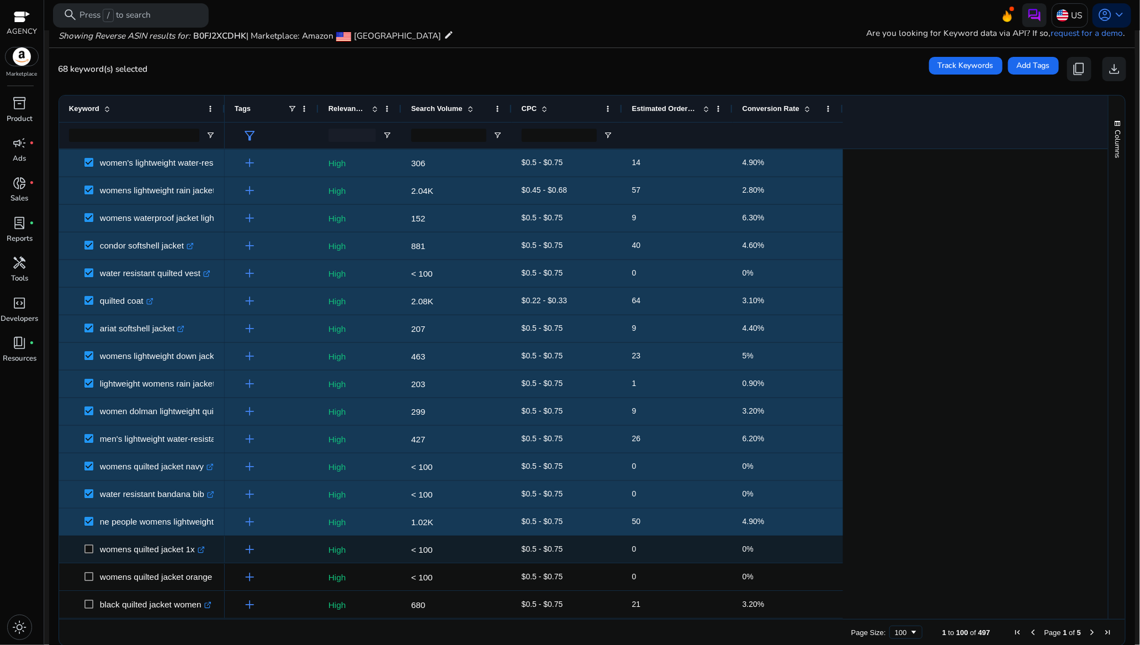
click at [88, 543] on span at bounding box center [91, 548] width 15 height 23
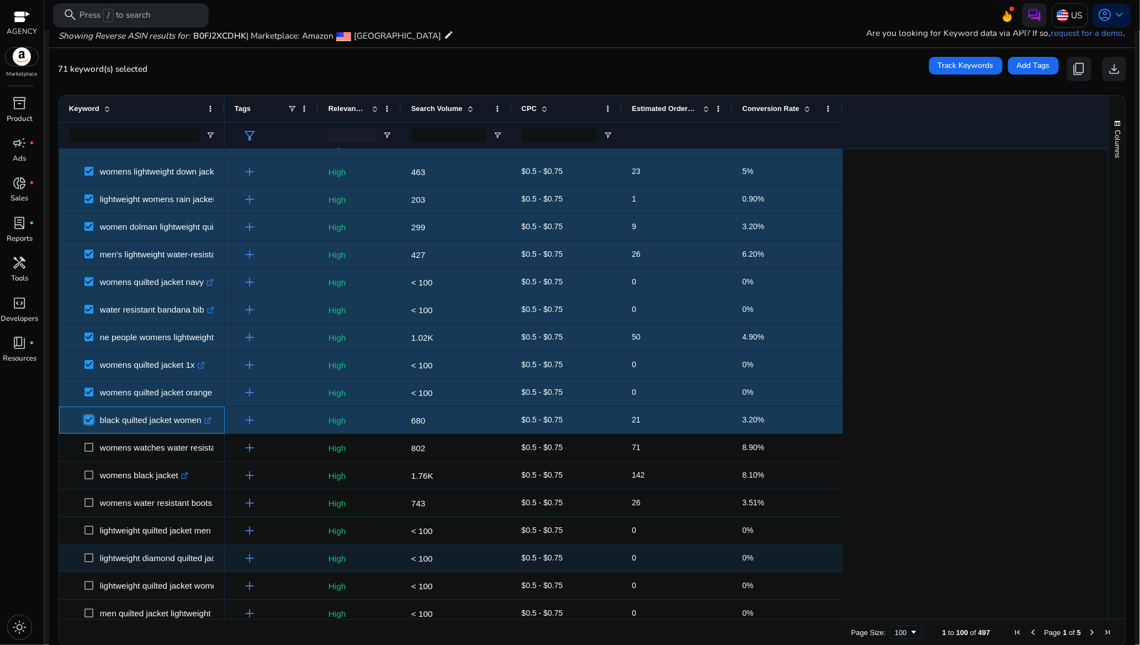
scroll to position [1738, 0]
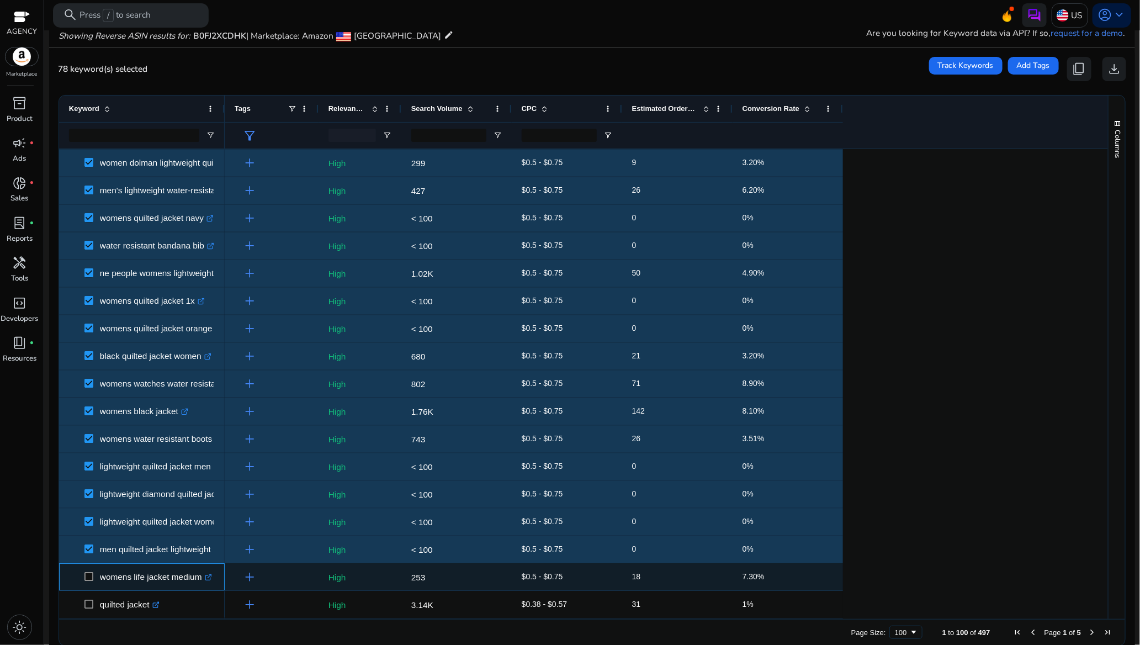
click at [94, 578] on span at bounding box center [91, 576] width 15 height 23
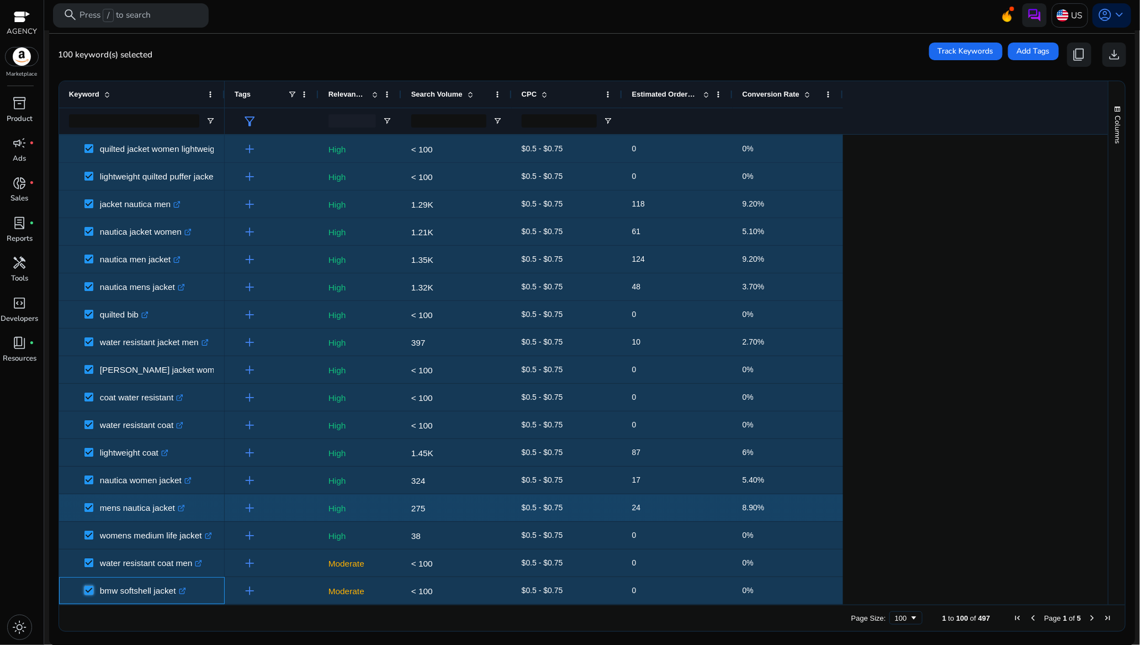
scroll to position [97, 0]
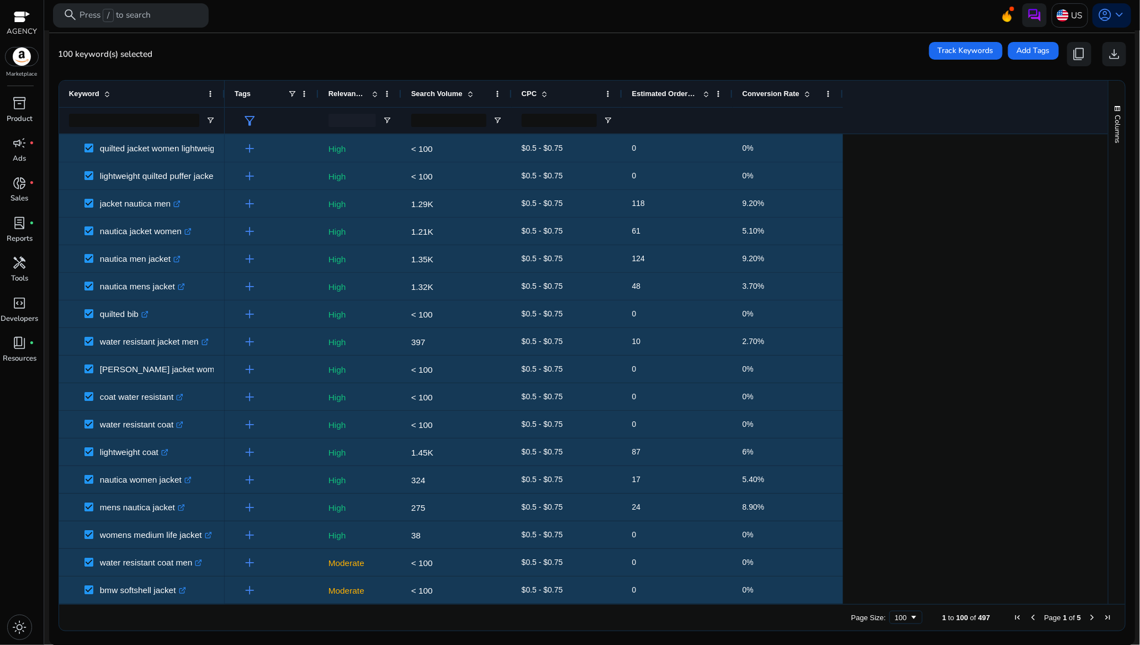
click at [1087, 618] on span "Next Page" at bounding box center [1091, 617] width 9 height 9
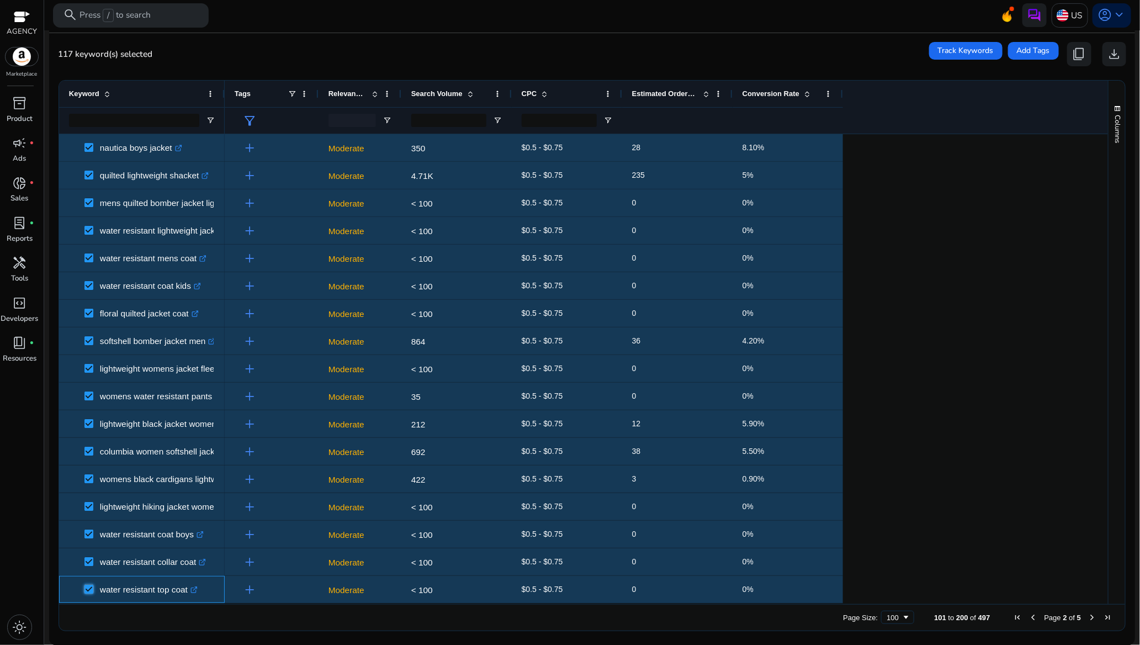
scroll to position [414, 0]
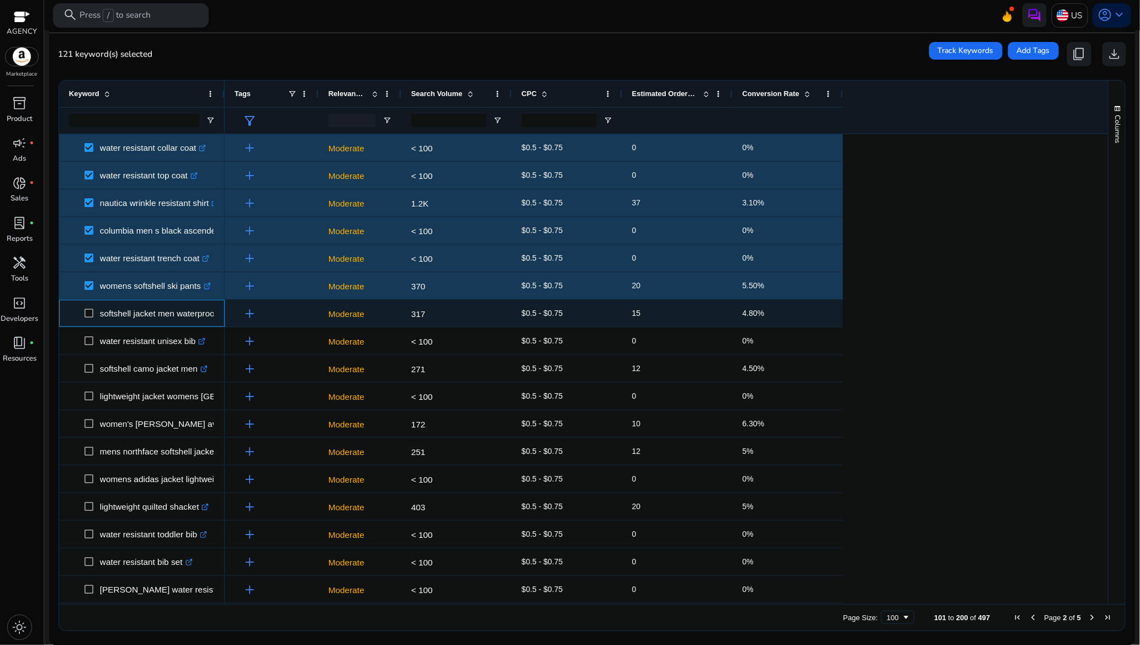
click at [94, 311] on span at bounding box center [91, 313] width 15 height 23
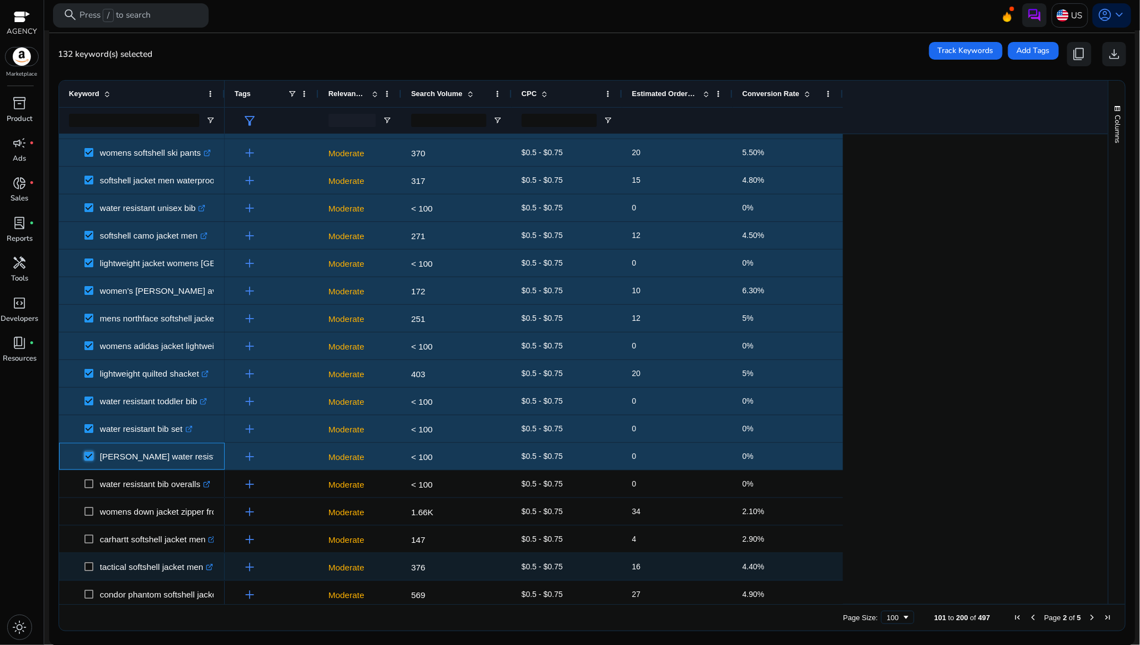
scroll to position [745, 0]
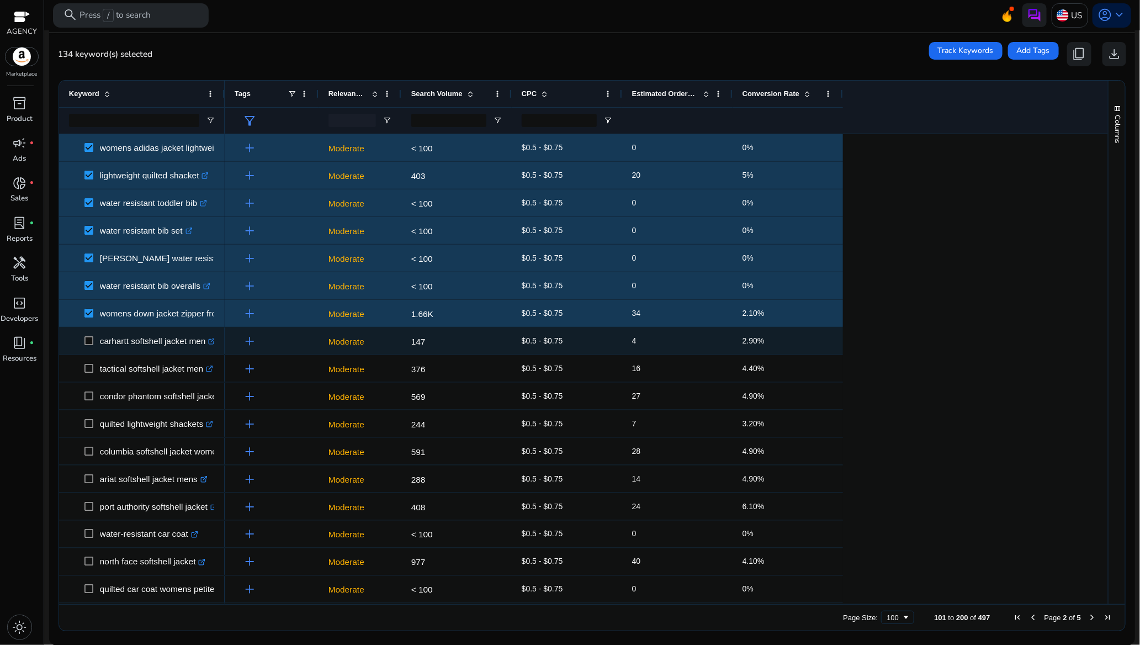
click at [91, 335] on span at bounding box center [91, 340] width 15 height 23
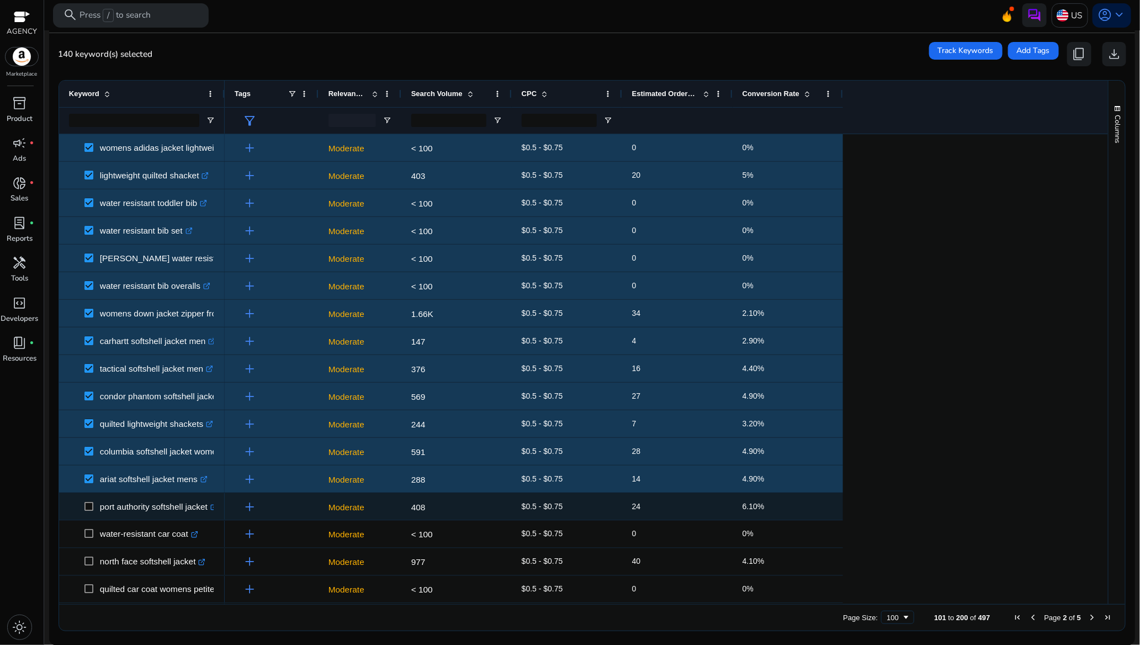
click at [92, 512] on span at bounding box center [91, 506] width 15 height 23
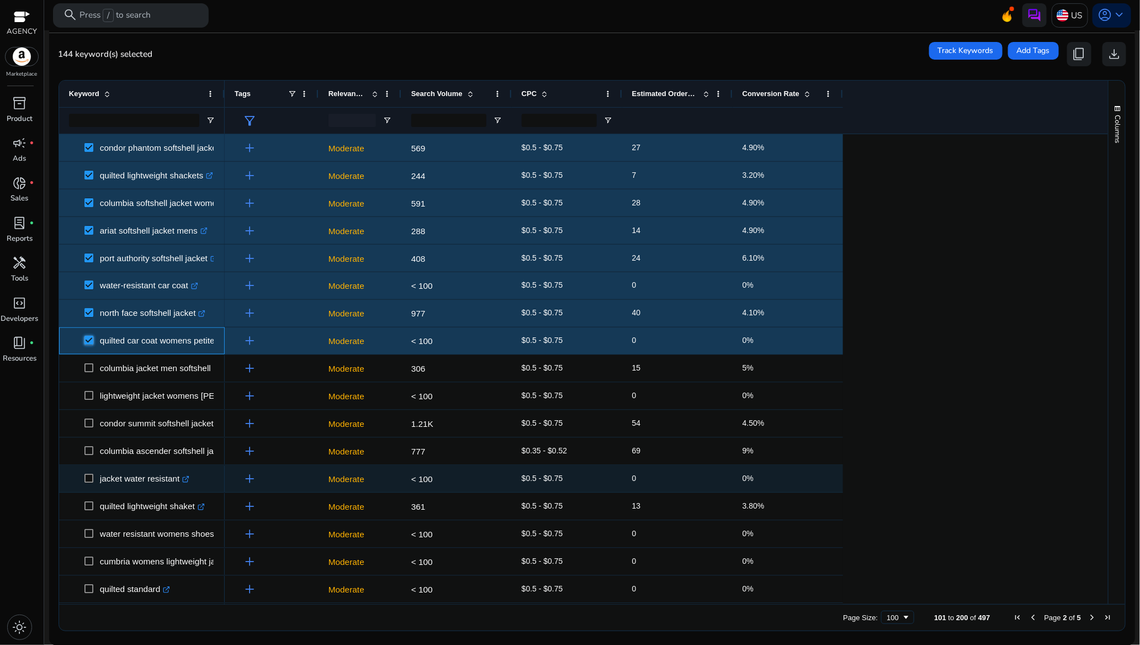
scroll to position [993, 0]
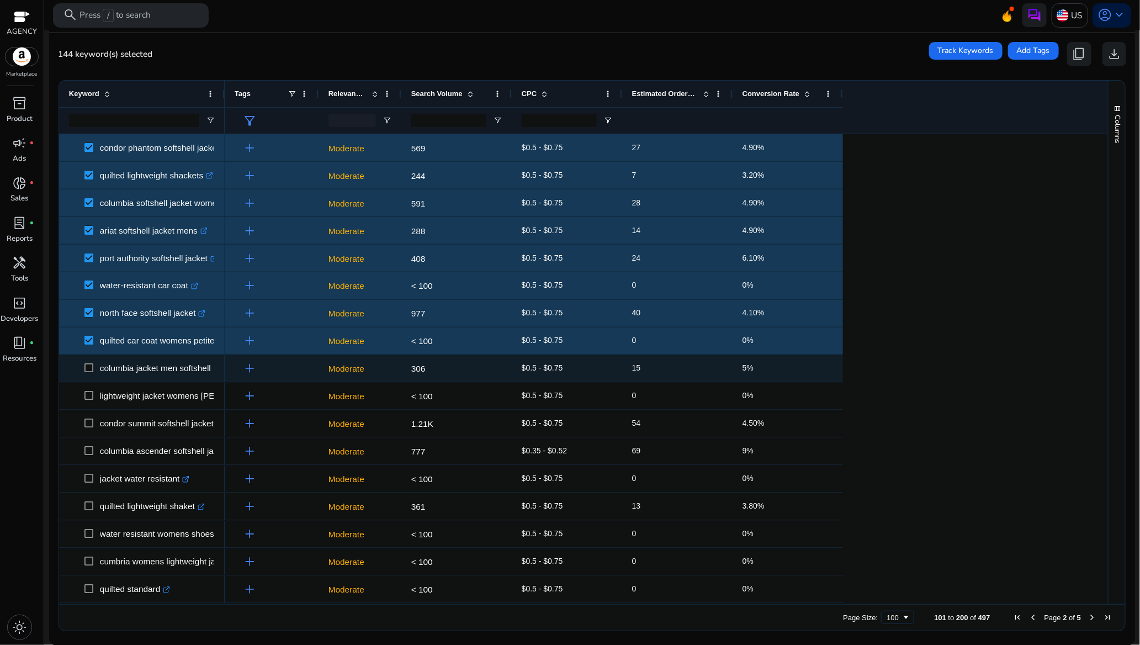
click at [86, 374] on span at bounding box center [91, 368] width 15 height 23
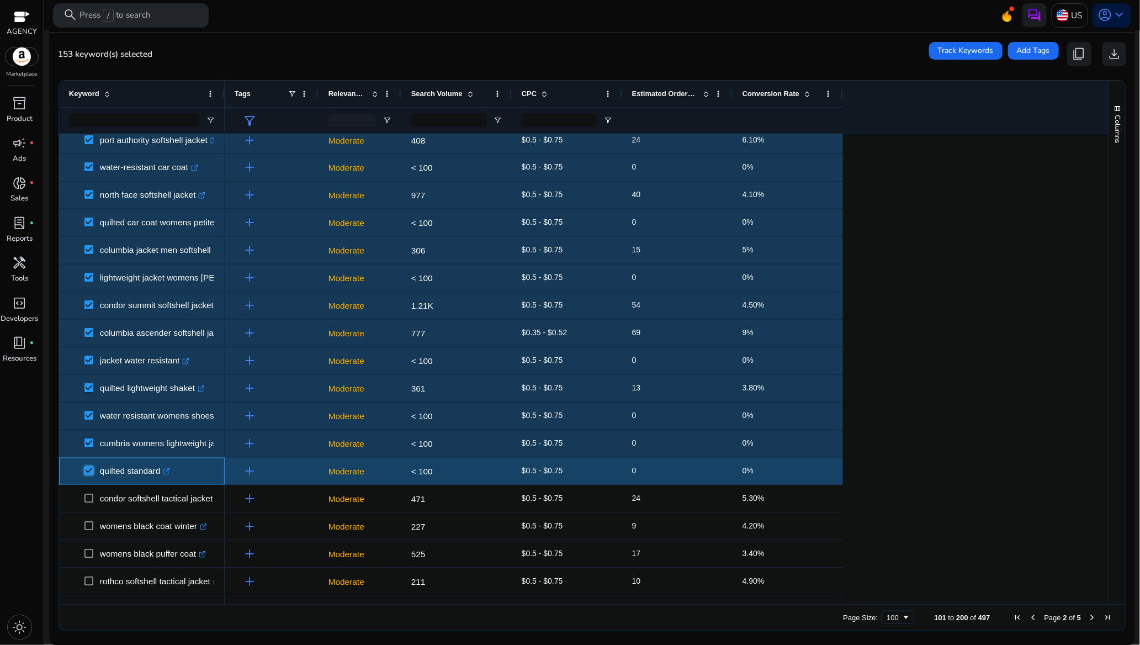
scroll to position [1242, 0]
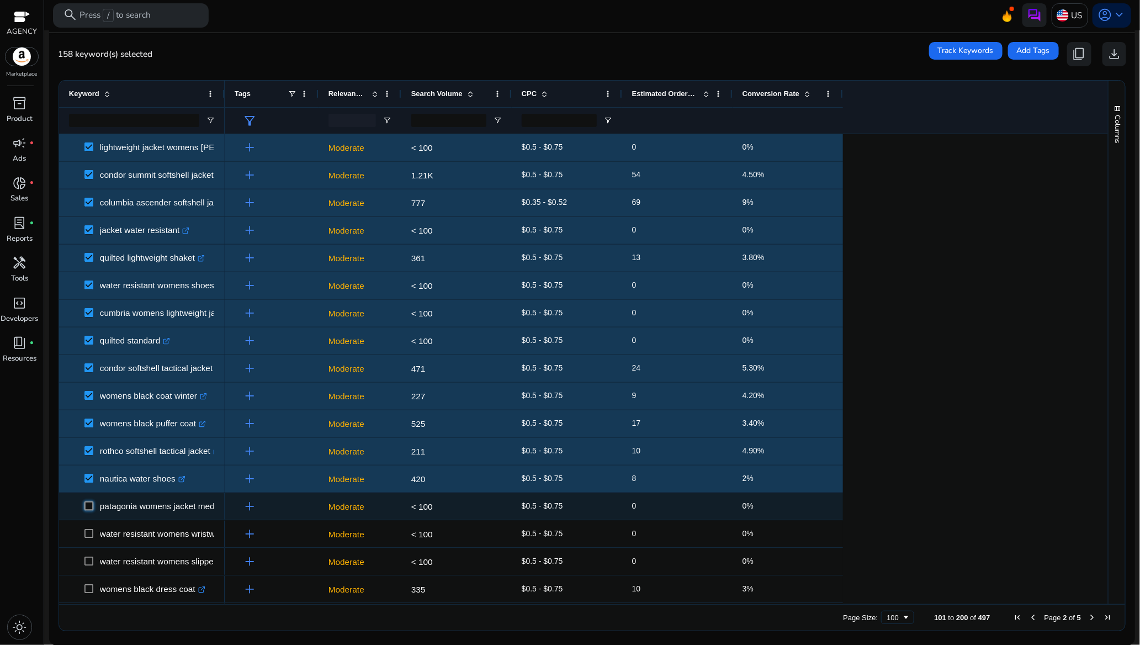
click at [92, 510] on span at bounding box center [91, 506] width 15 height 23
click at [92, 514] on span at bounding box center [91, 506] width 15 height 23
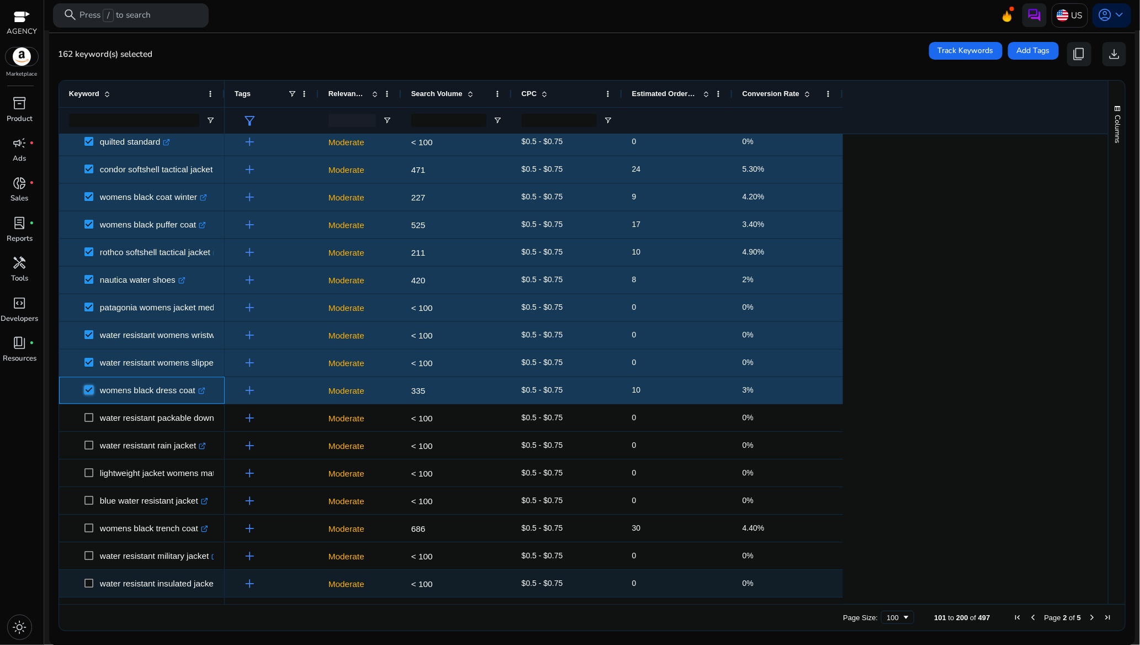
scroll to position [1490, 0]
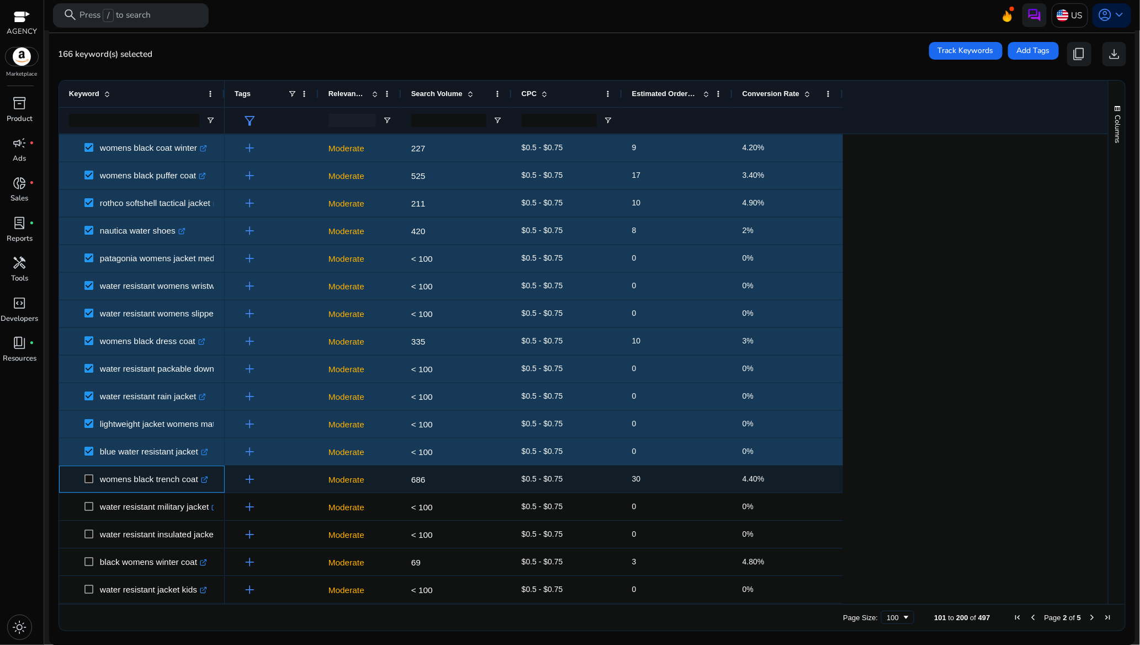
click at [89, 484] on span at bounding box center [91, 478] width 15 height 23
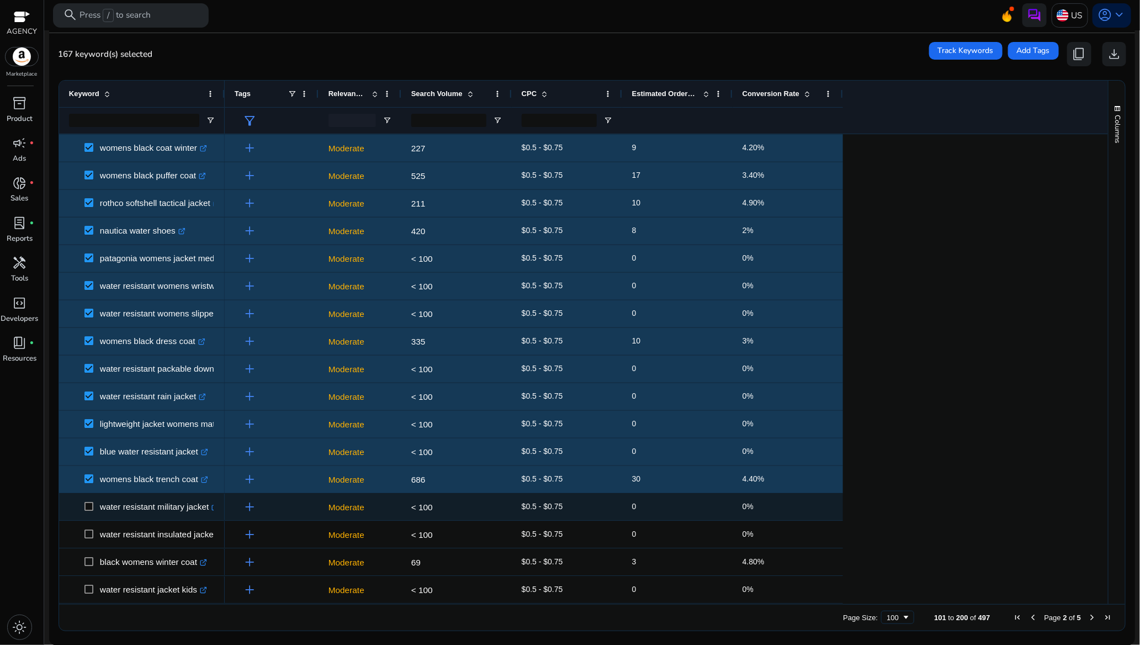
click at [91, 512] on span at bounding box center [91, 506] width 15 height 23
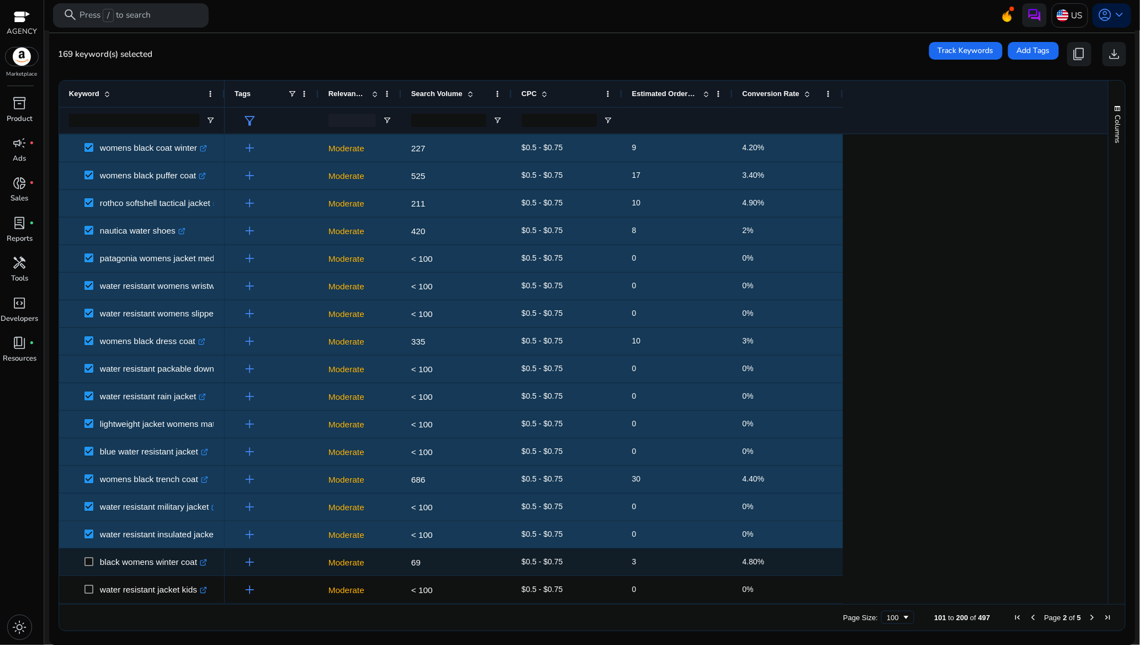
click at [87, 566] on span at bounding box center [91, 561] width 15 height 23
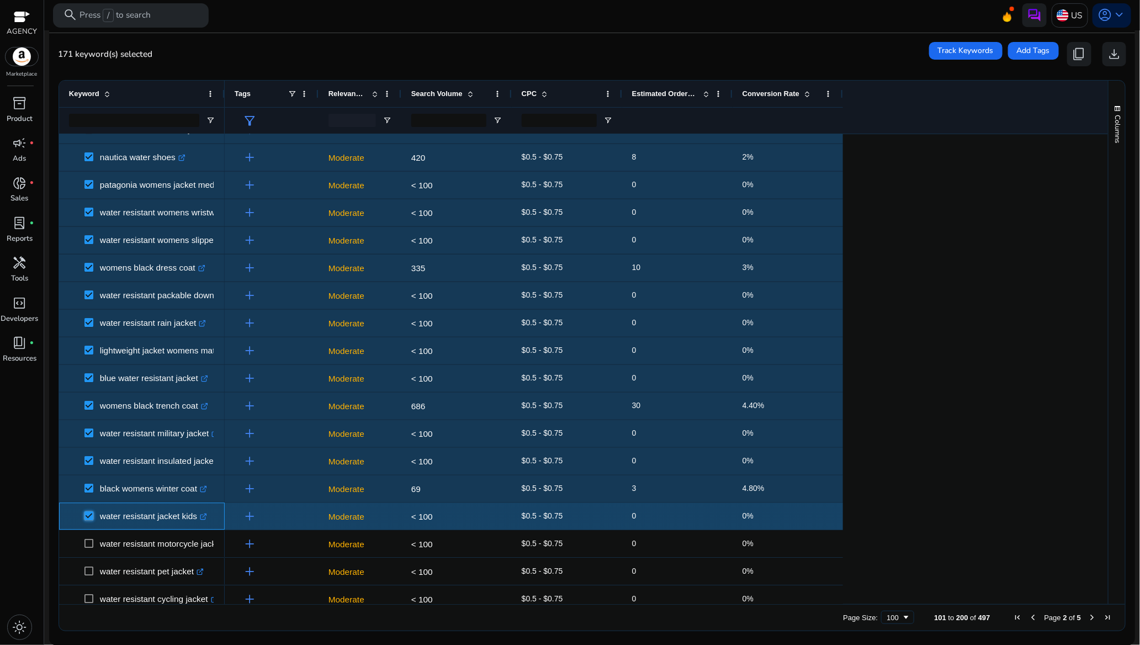
scroll to position [1738, 0]
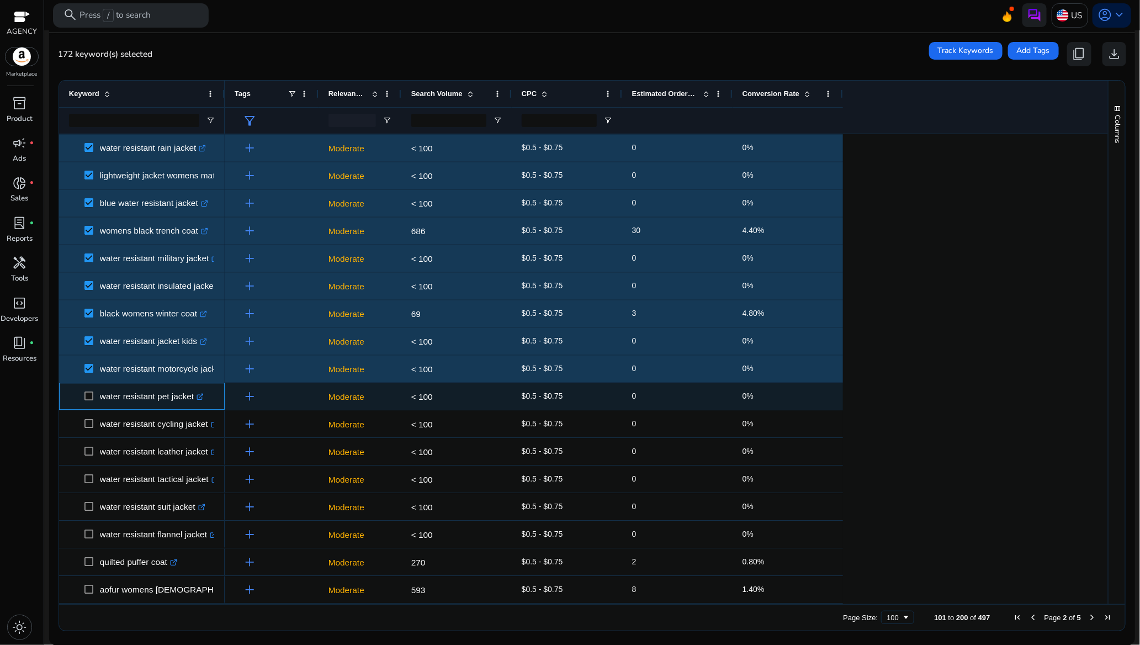
click at [94, 396] on span at bounding box center [91, 396] width 15 height 23
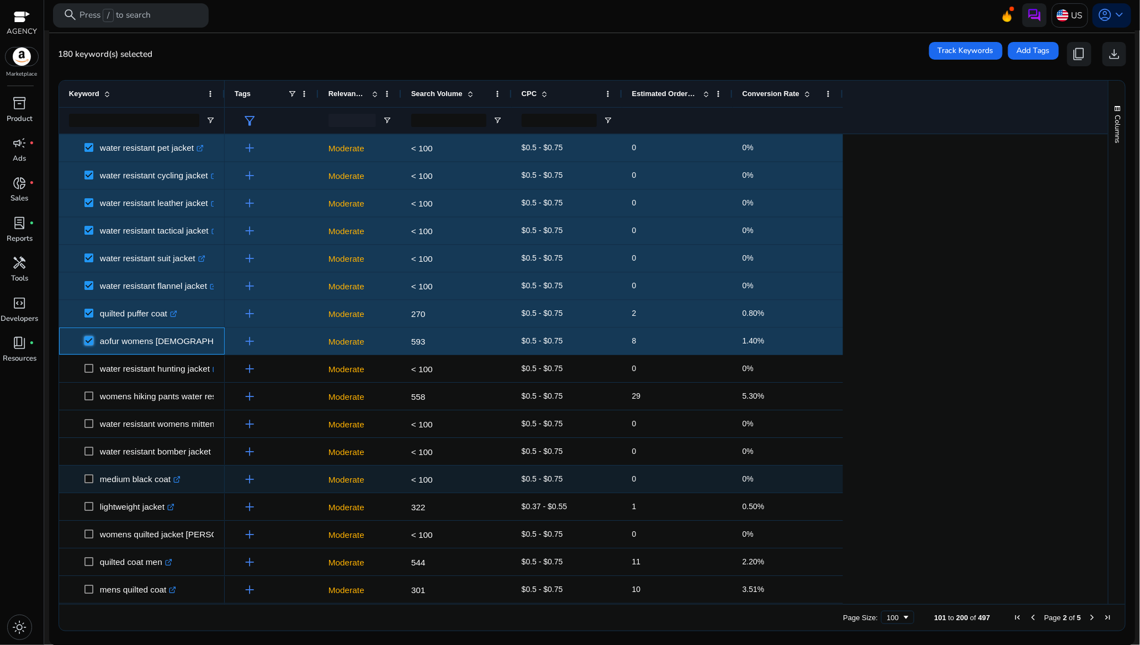
scroll to position [1987, 0]
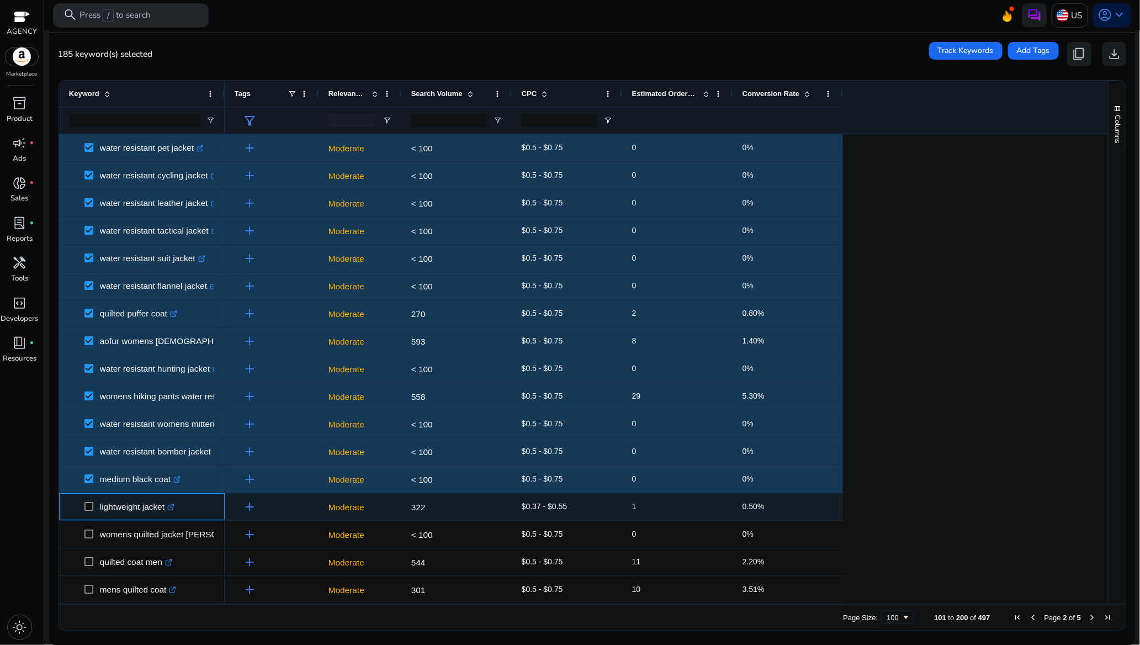
click at [90, 503] on span at bounding box center [91, 506] width 15 height 23
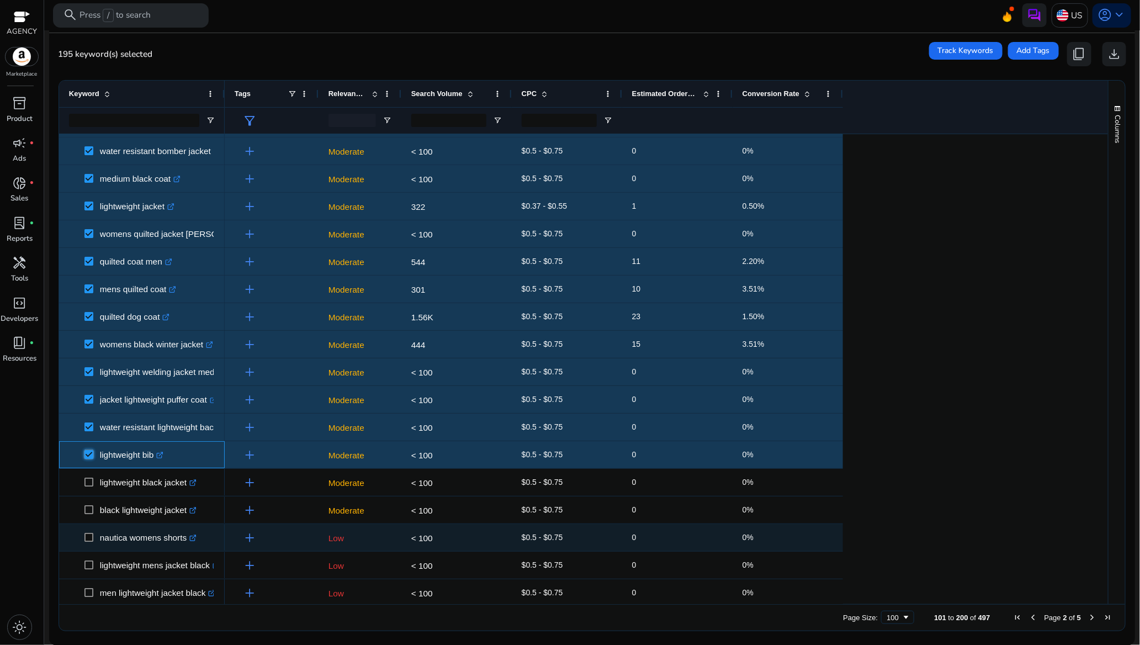
scroll to position [2290, 0]
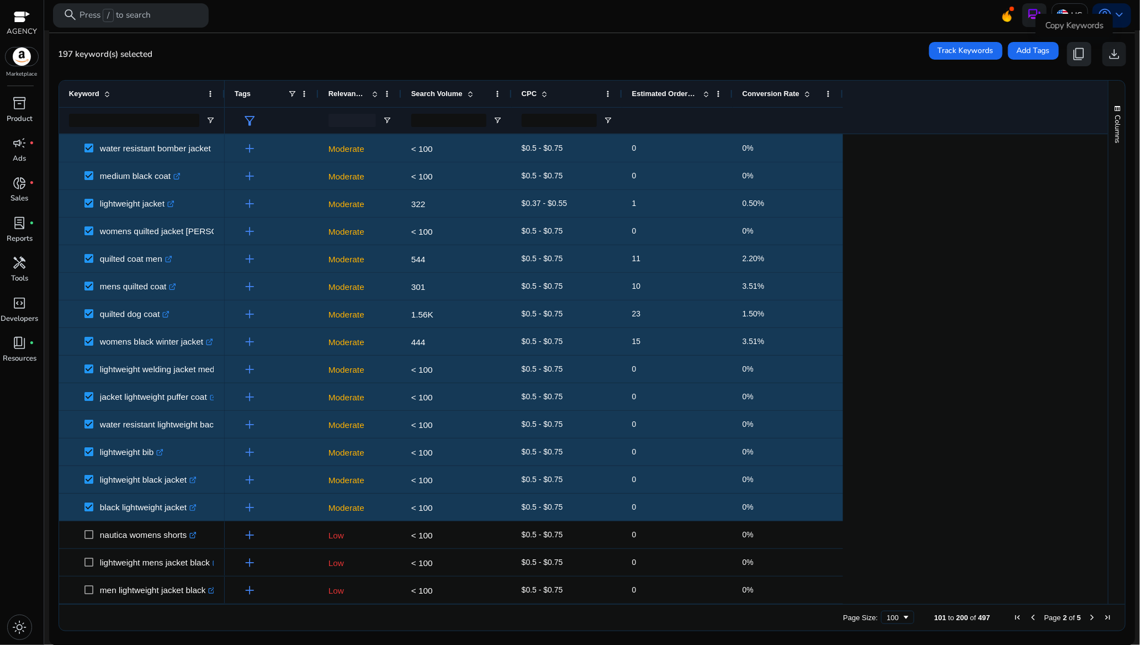
click at [1072, 53] on span "content_copy" at bounding box center [1079, 54] width 14 height 14
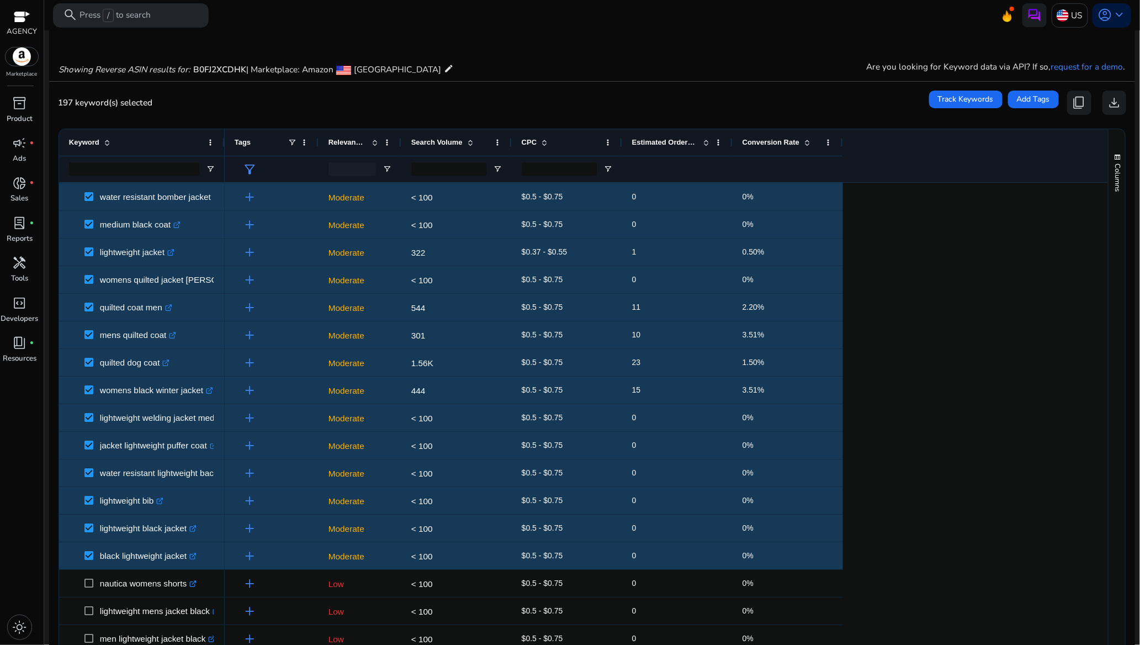
scroll to position [0, 0]
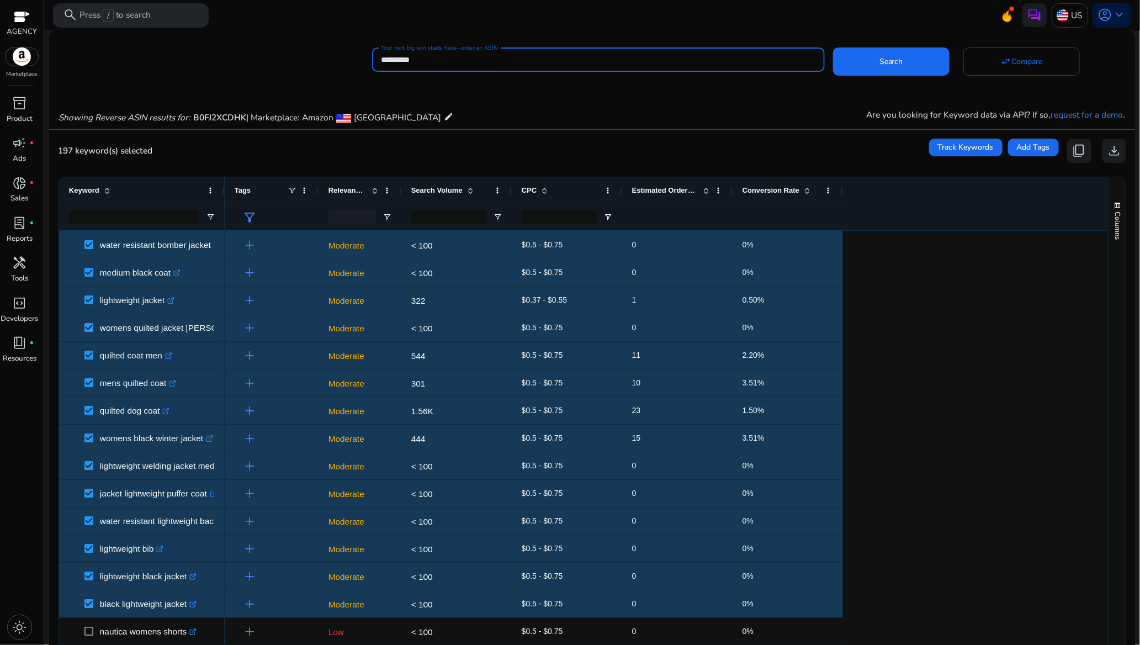
drag, startPoint x: 439, startPoint y: 60, endPoint x: 369, endPoint y: 55, distance: 70.3
click at [369, 55] on div "**********" at bounding box center [587, 59] width 1077 height 28
